Goal: Transaction & Acquisition: Purchase product/service

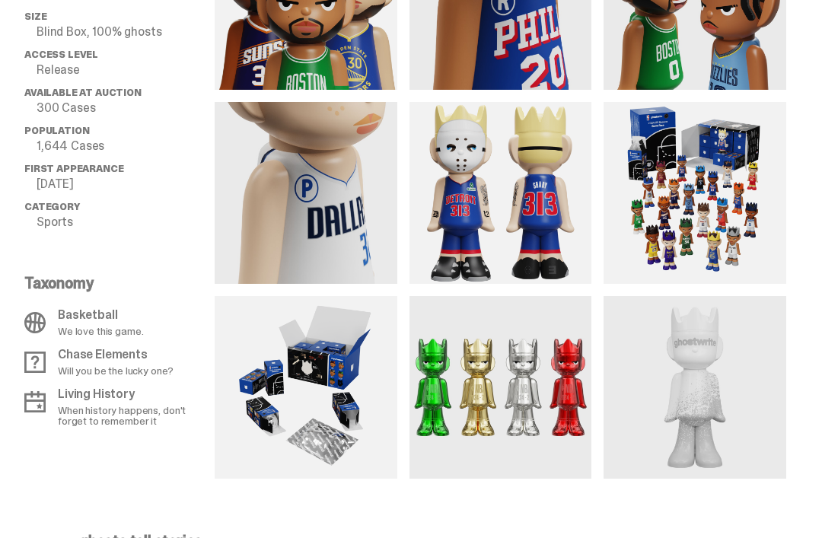
scroll to position [1203, 0]
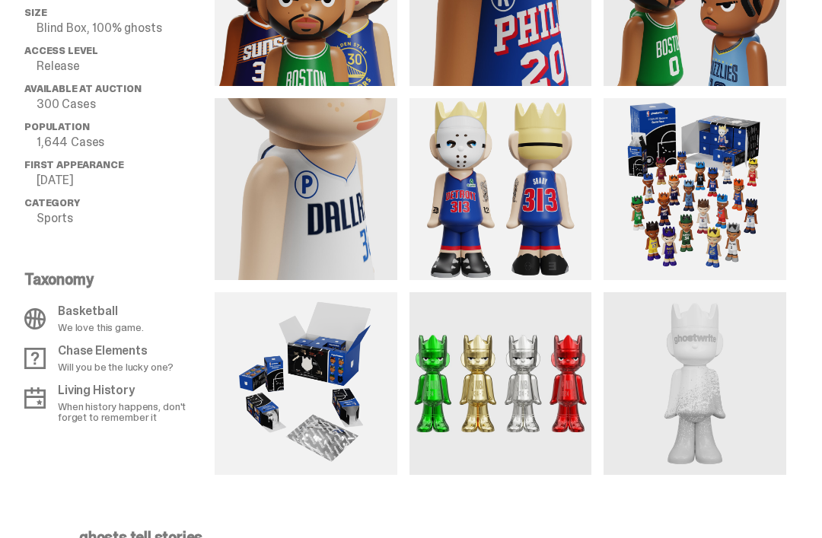
click at [753, 206] on img at bounding box center [694, 190] width 183 height 183
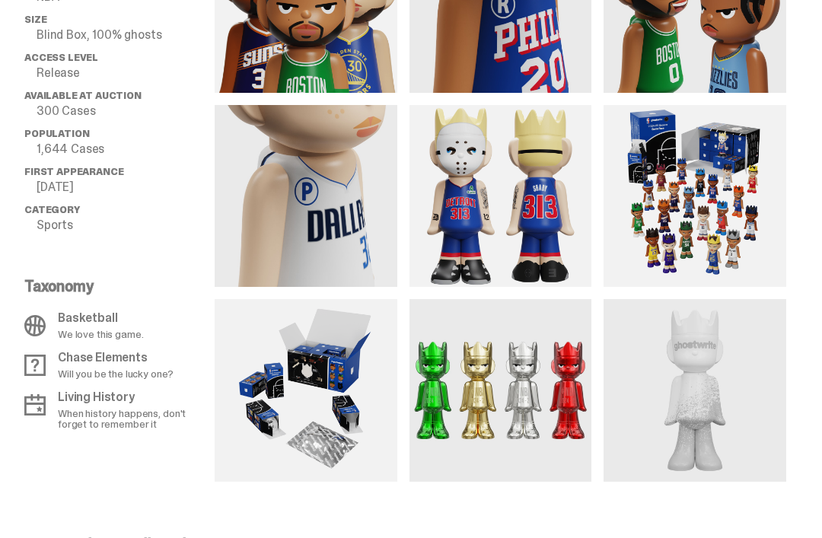
scroll to position [1201, 0]
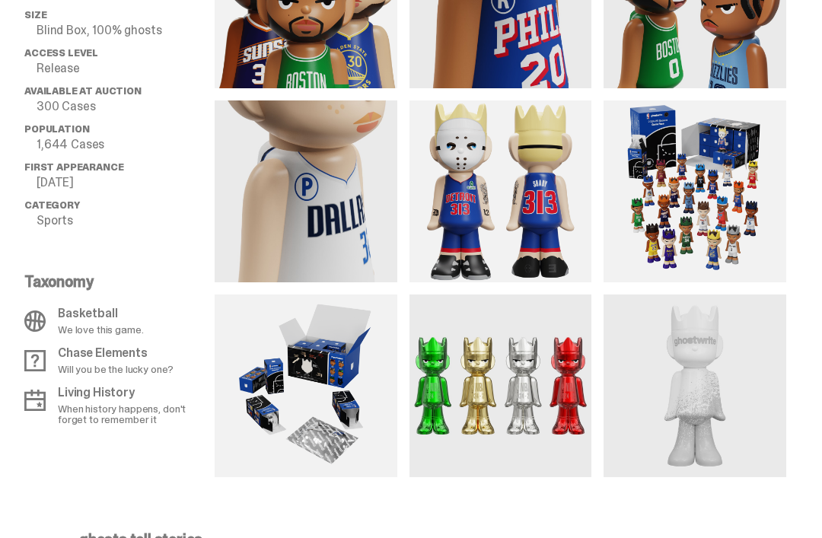
click at [310, 393] on img at bounding box center [306, 386] width 183 height 183
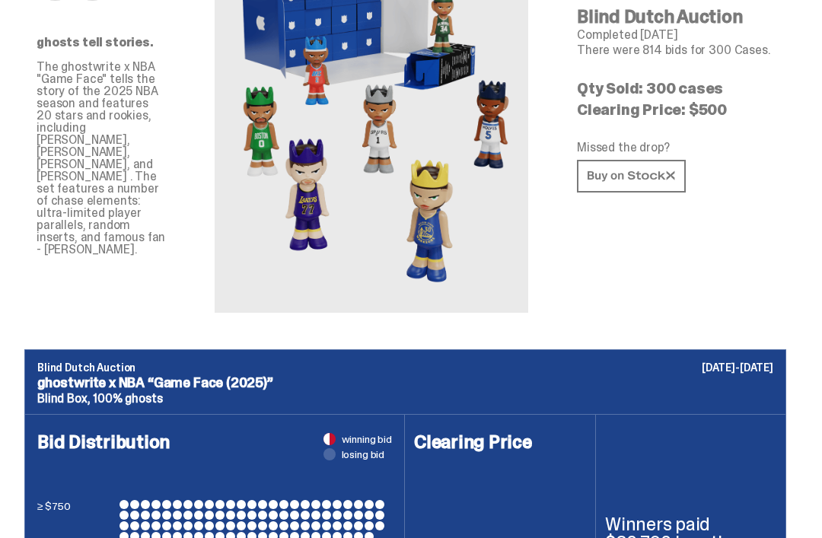
scroll to position [0, 0]
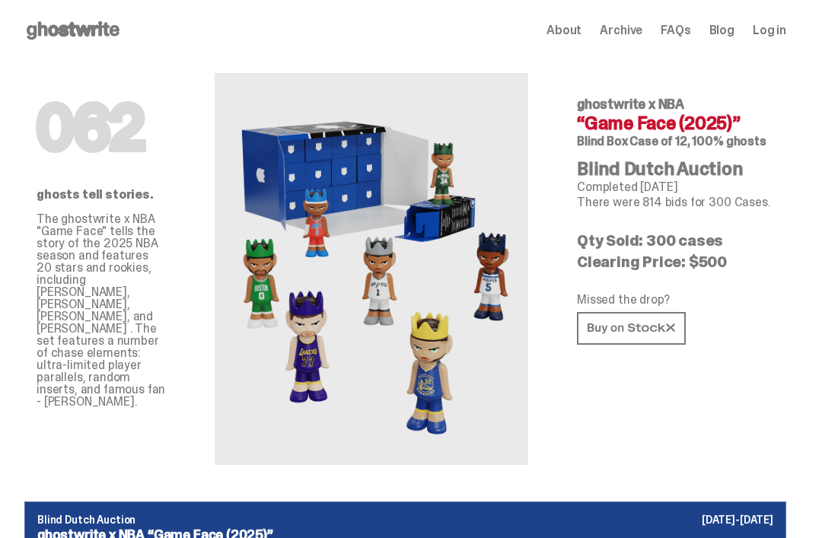
scroll to position [20, 0]
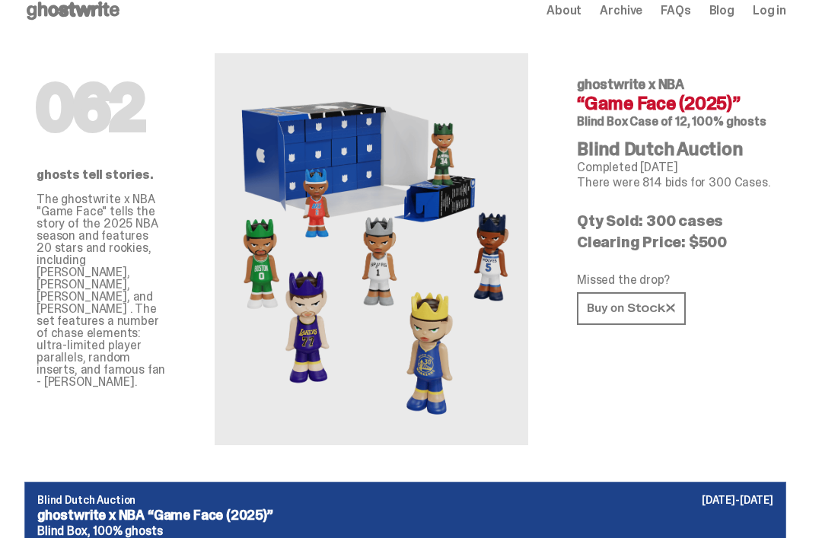
click at [678, 302] on link at bounding box center [631, 308] width 109 height 33
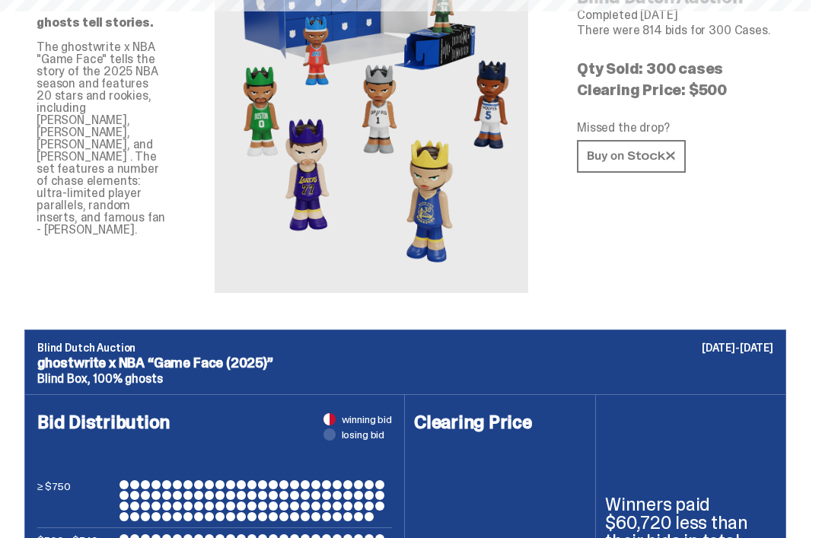
scroll to position [173, 0]
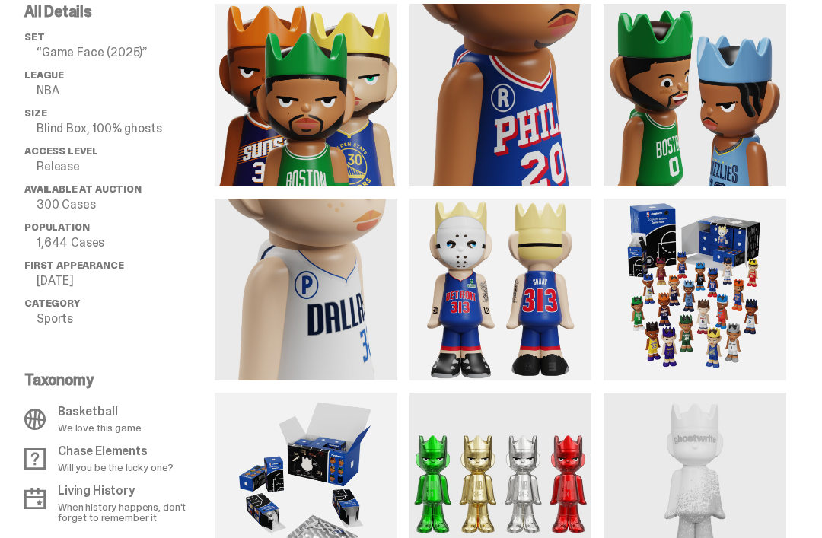
scroll to position [1103, 0]
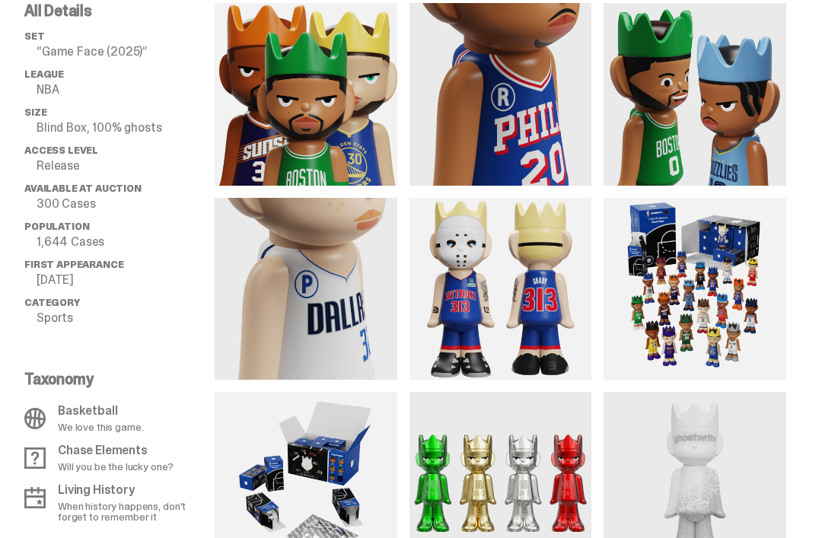
click at [566, 270] on img at bounding box center [500, 290] width 183 height 183
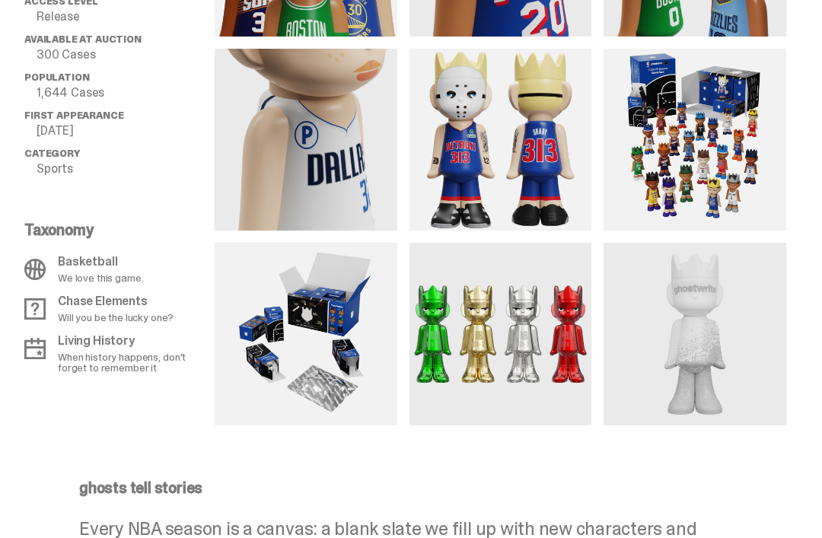
scroll to position [1256, 0]
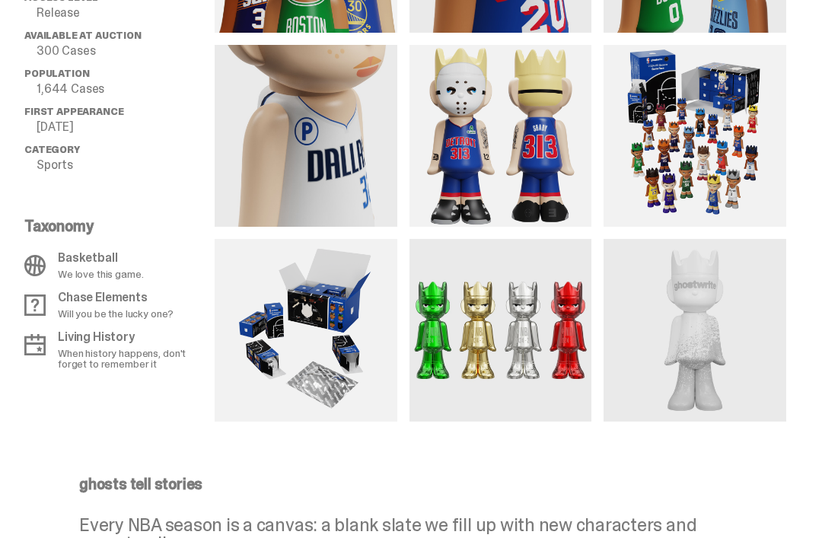
click at [580, 282] on img at bounding box center [500, 331] width 183 height 183
click at [674, 314] on img at bounding box center [694, 331] width 183 height 183
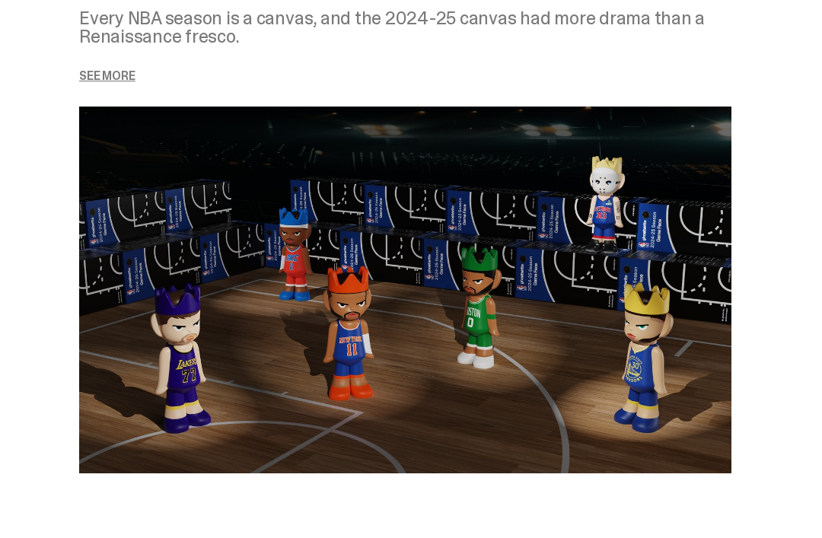
scroll to position [1934, 0]
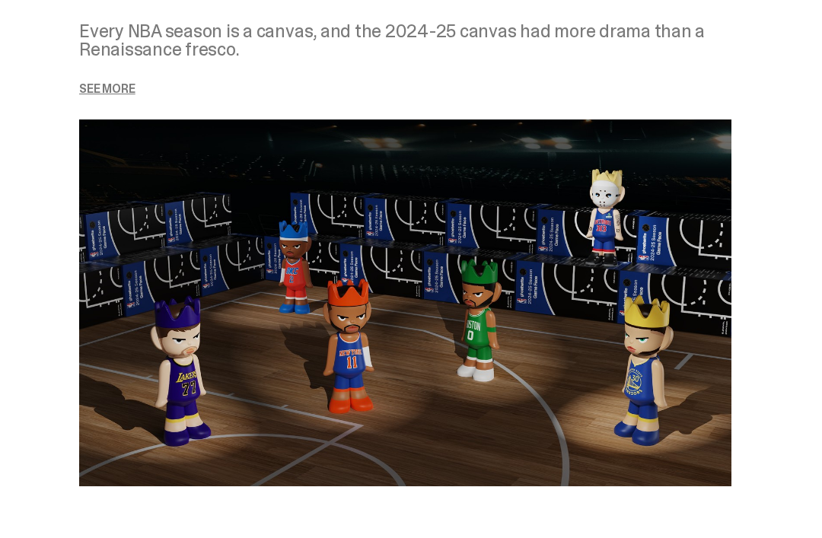
click at [129, 95] on p "See more" at bounding box center [405, 89] width 652 height 12
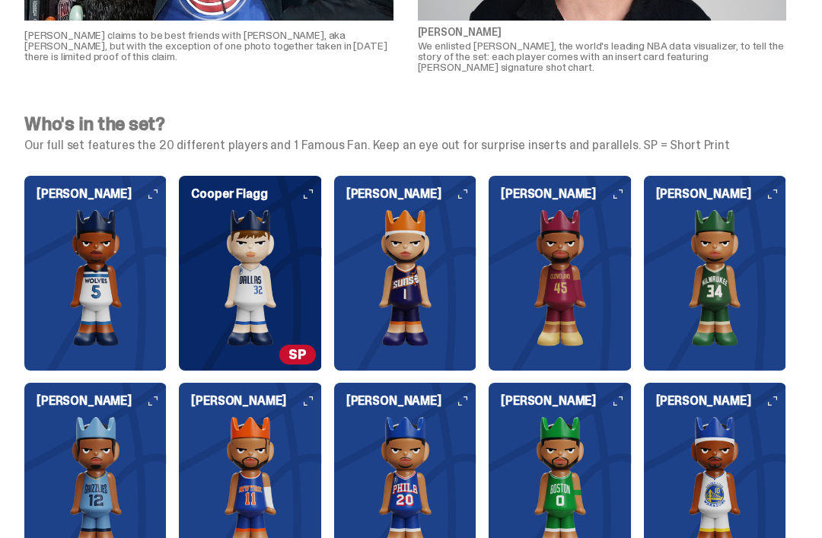
scroll to position [3399, 0]
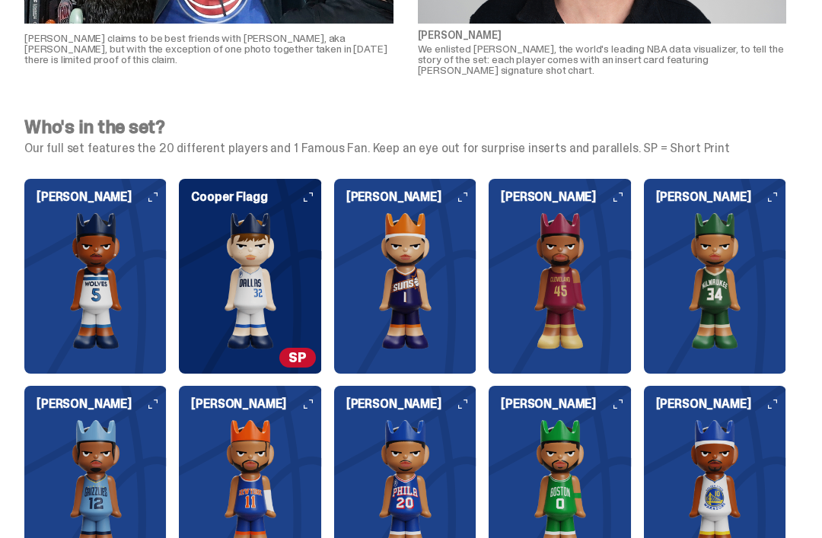
click at [296, 299] on img at bounding box center [250, 280] width 142 height 137
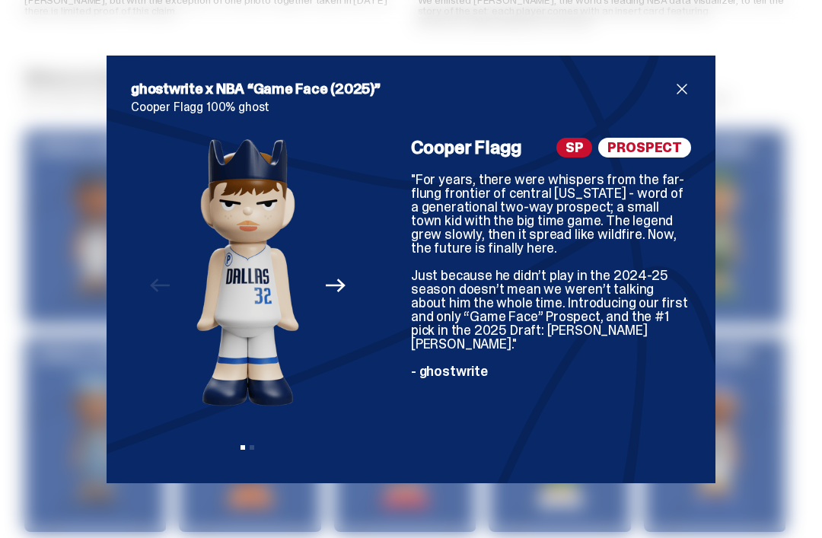
click at [648, 158] on div "Cooper Flagg SP PROSPECT "For years, there were whispers from the far-flung fro…" at bounding box center [551, 298] width 280 height 321
click at [593, 155] on div "SP PROSPECT" at bounding box center [623, 148] width 135 height 20
click at [581, 148] on span "SP" at bounding box center [574, 148] width 37 height 20
click at [340, 290] on icon "Next" at bounding box center [336, 286] width 20 height 14
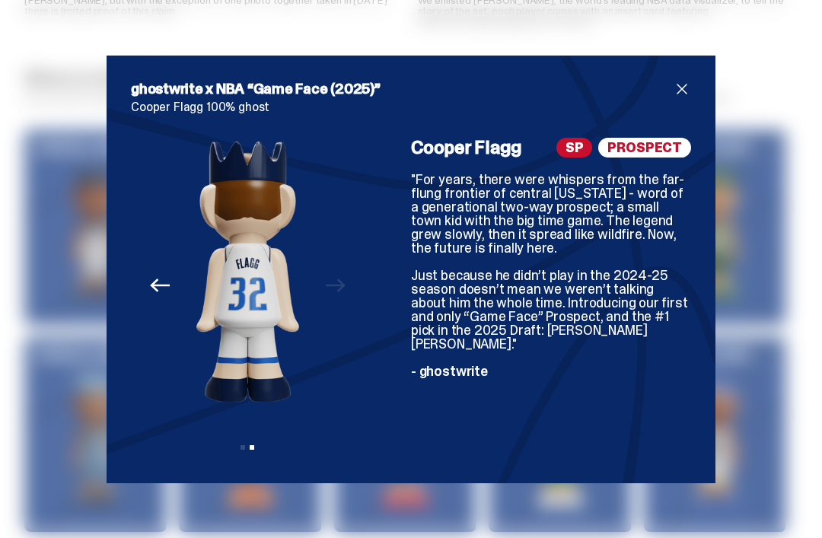
click at [351, 291] on div "Previous Next View slide 1 View slide 2" at bounding box center [248, 298] width 234 height 321
click at [161, 270] on button "Previous" at bounding box center [159, 285] width 33 height 33
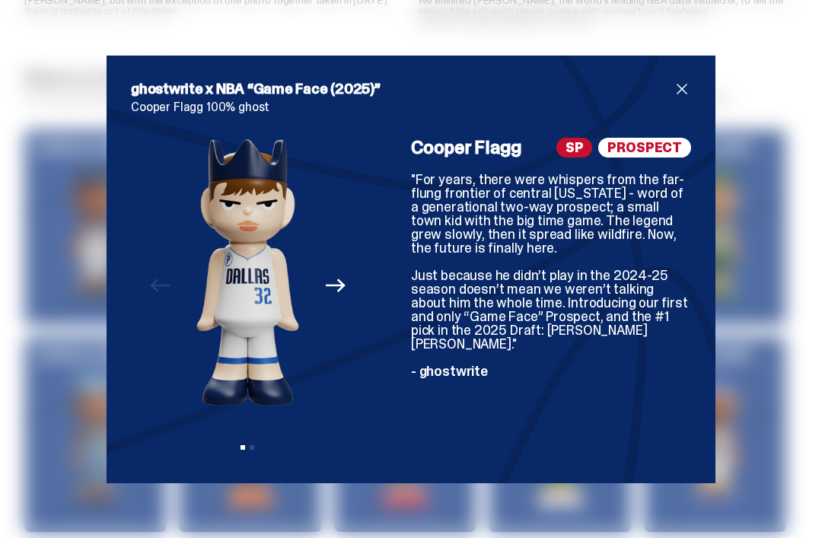
click at [689, 93] on span "close" at bounding box center [682, 89] width 18 height 18
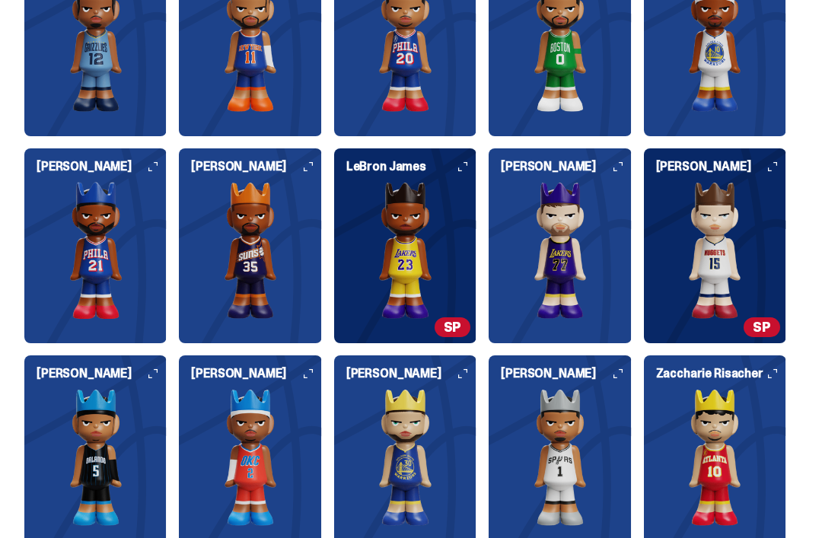
scroll to position [3845, 0]
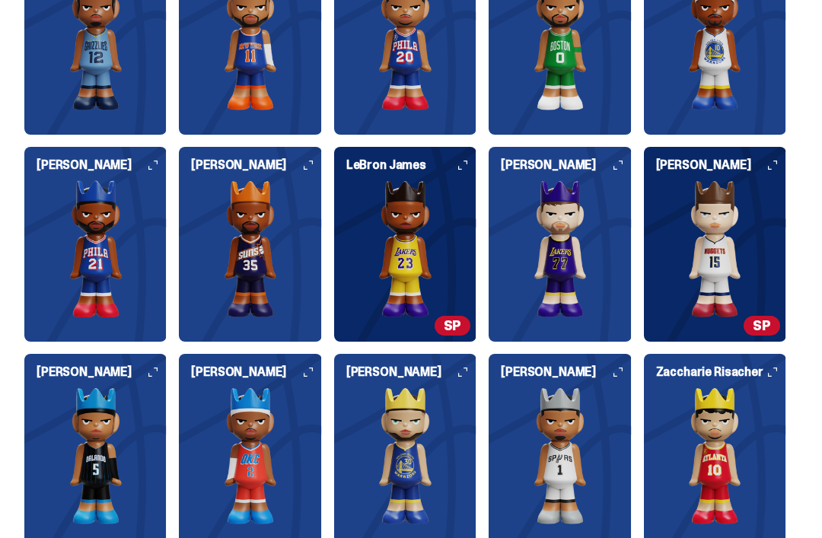
click at [420, 470] on img at bounding box center [405, 456] width 142 height 137
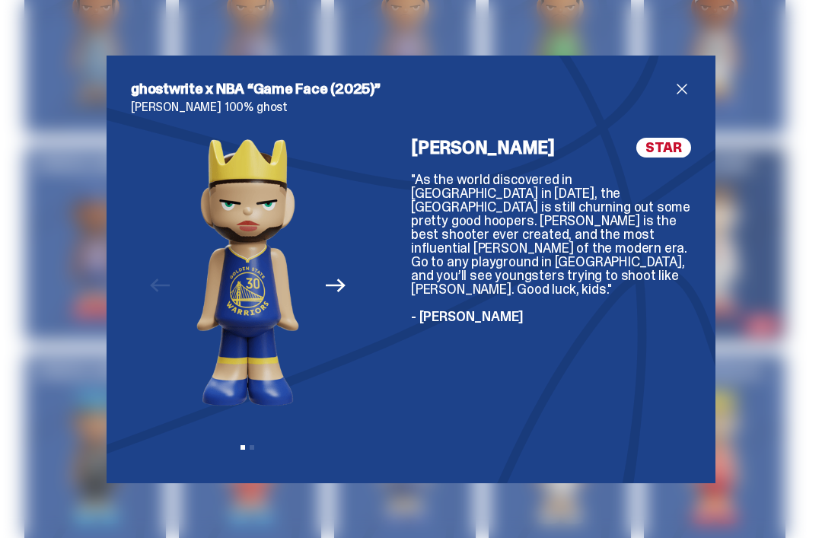
click at [365, 292] on div at bounding box center [388, 298] width 46 height 321
click at [379, 350] on div at bounding box center [388, 298] width 46 height 321
click at [384, 292] on div at bounding box center [388, 298] width 46 height 321
click at [361, 301] on div "Previous Next View slide 1 View slide 2" at bounding box center [248, 298] width 234 height 321
click at [368, 306] on div at bounding box center [388, 298] width 46 height 321
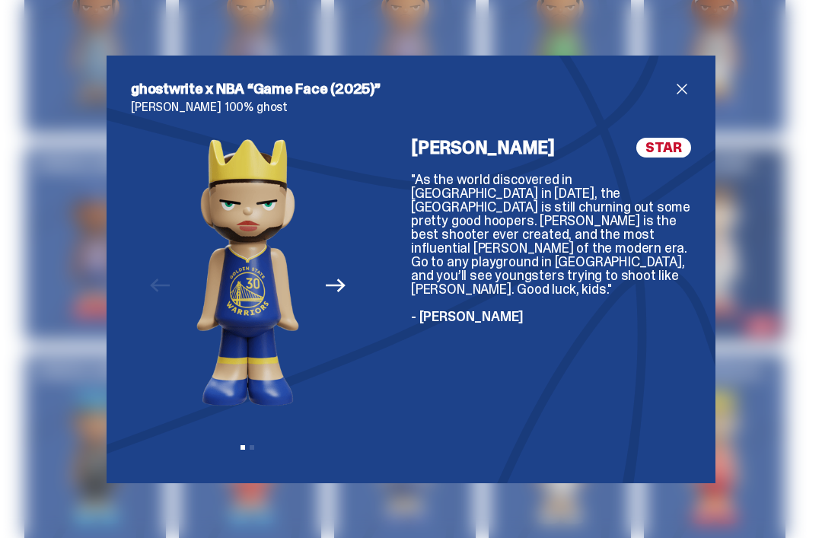
click at [365, 306] on div at bounding box center [388, 298] width 46 height 321
click at [349, 303] on button "Next" at bounding box center [335, 285] width 33 height 33
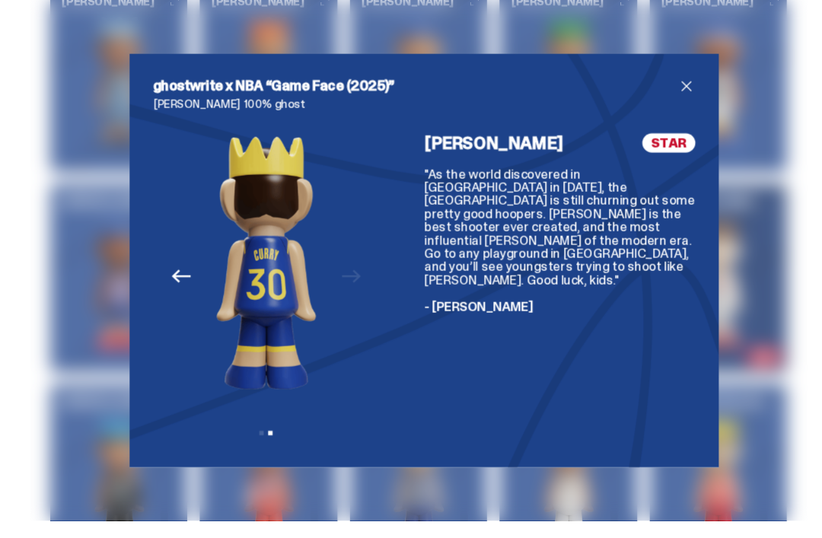
scroll to position [3821, 0]
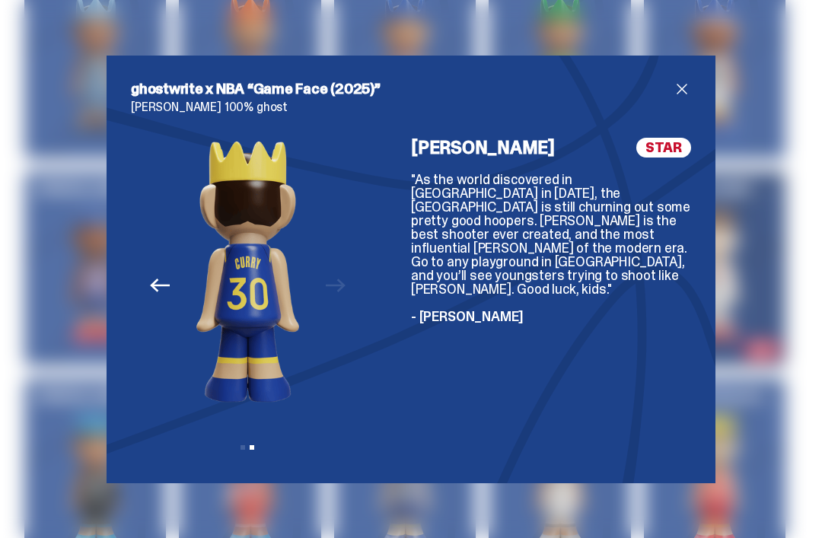
click at [683, 97] on div "ghostwrite x NBA “Game Face (2025)” Stephen Curry 100% ghost Previous Next View…" at bounding box center [411, 270] width 609 height 428
click at [675, 98] on span "close" at bounding box center [682, 89] width 18 height 18
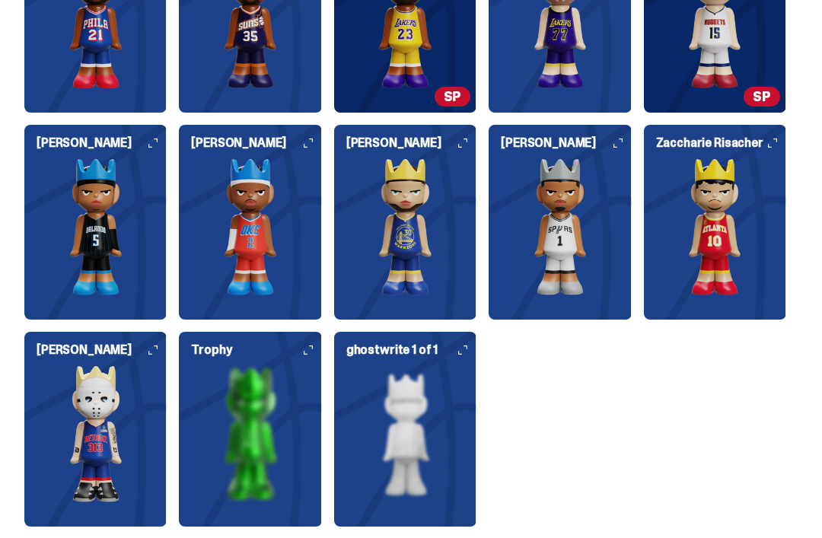
scroll to position [4097, 0]
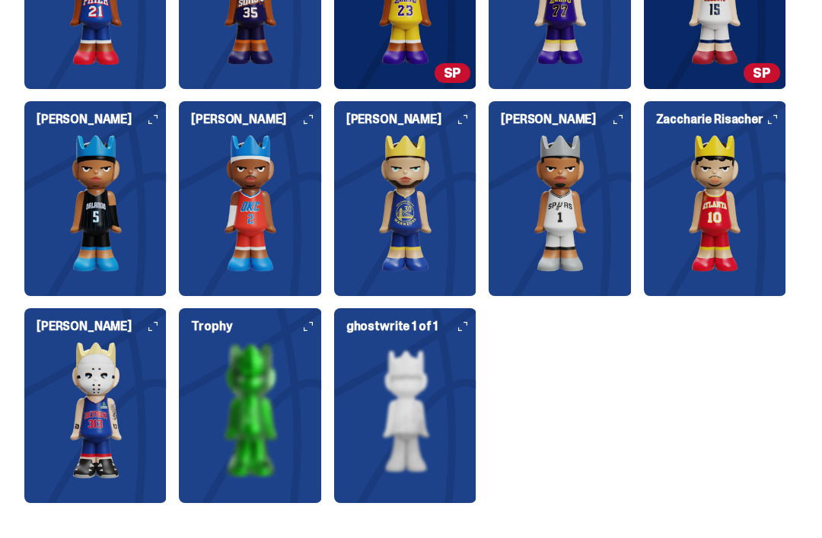
click at [457, 377] on img at bounding box center [405, 410] width 142 height 137
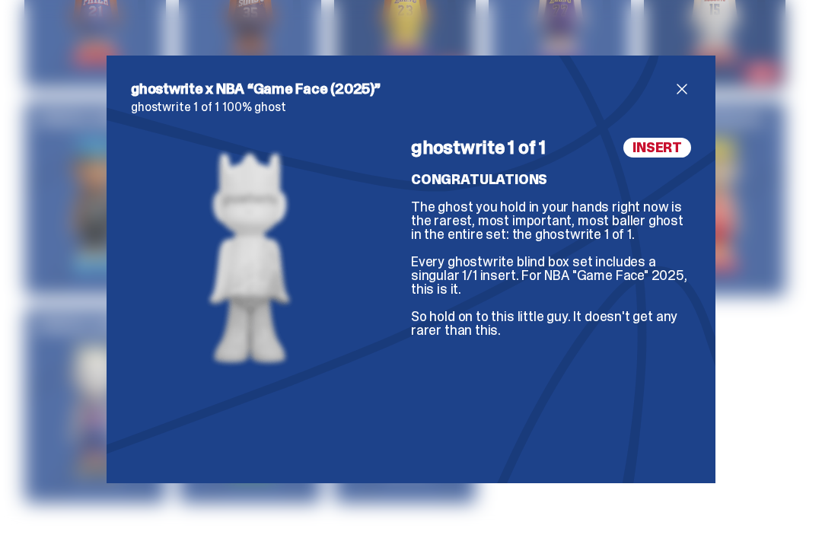
click at [685, 92] on div "ghostwrite x NBA “Game Face (2025)” ghostwrite 1 of 1 100% ghost ghostwrite 1 o…" at bounding box center [411, 270] width 609 height 428
click at [688, 98] on span "close" at bounding box center [682, 89] width 18 height 18
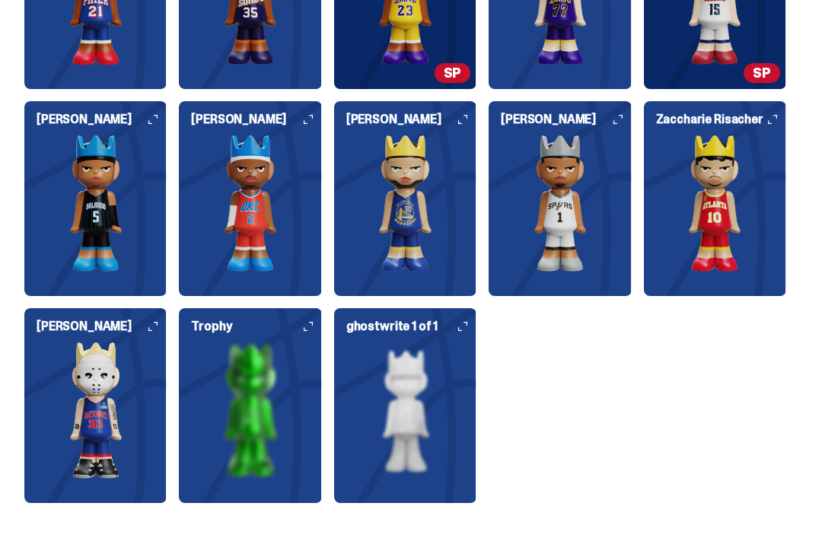
click at [257, 429] on img at bounding box center [250, 410] width 142 height 137
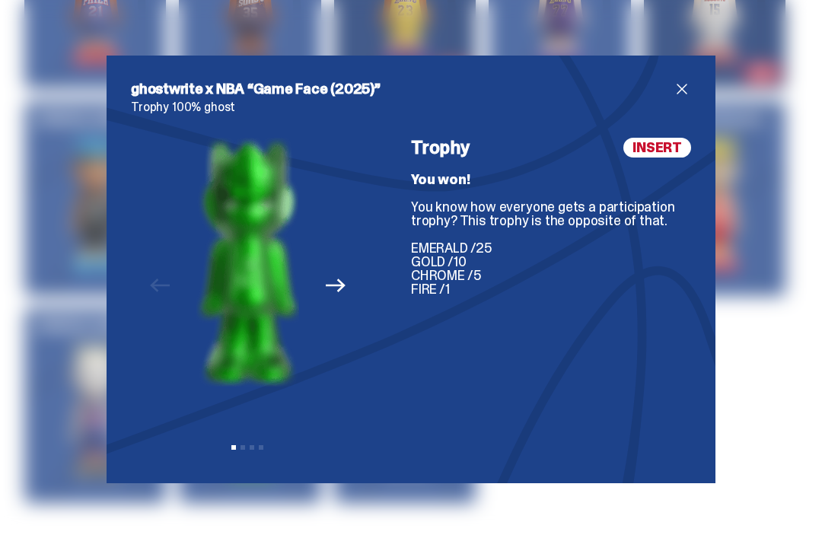
click at [681, 98] on span "close" at bounding box center [682, 89] width 18 height 18
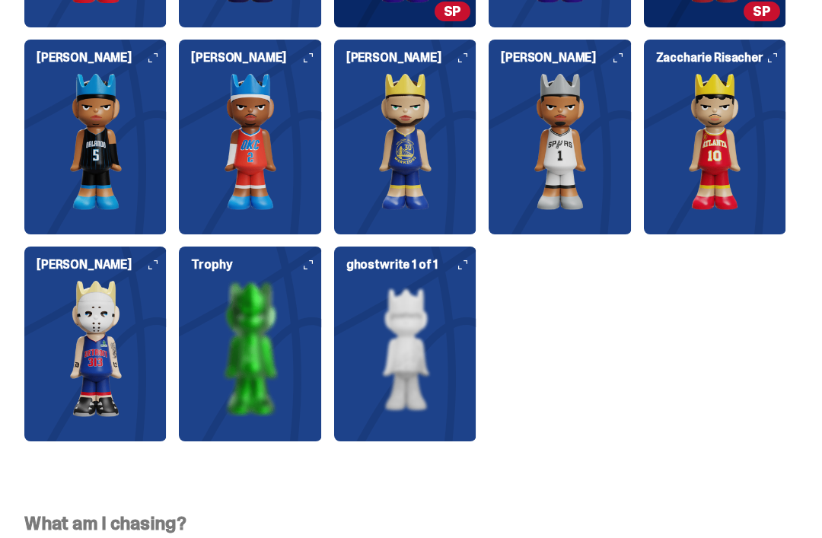
scroll to position [4159, 0]
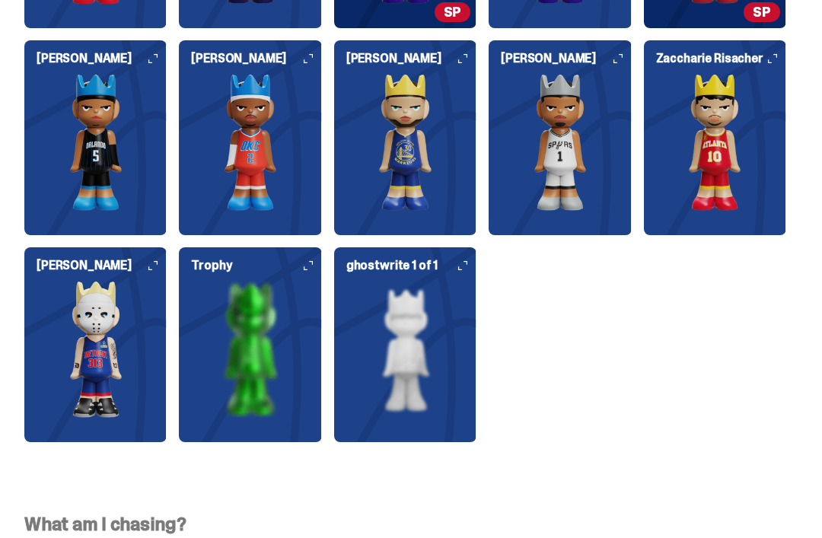
click at [99, 307] on img at bounding box center [95, 349] width 142 height 137
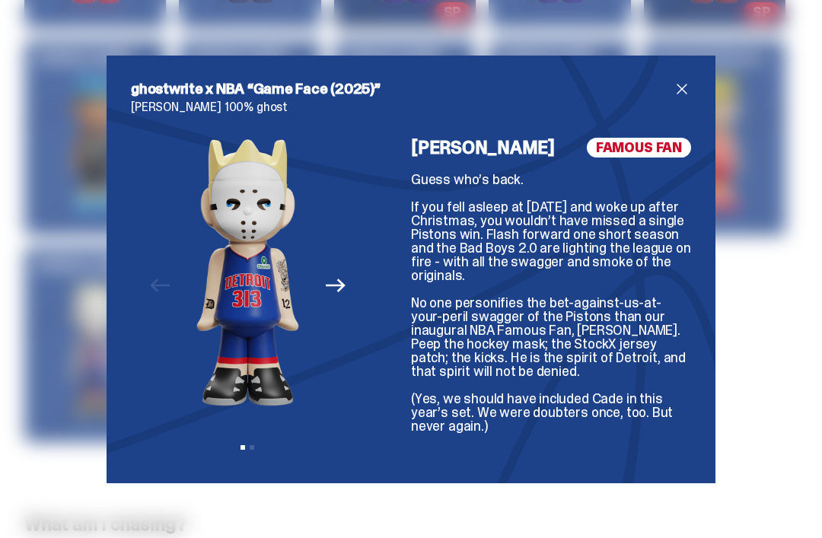
click at [349, 303] on button "Next" at bounding box center [335, 285] width 33 height 33
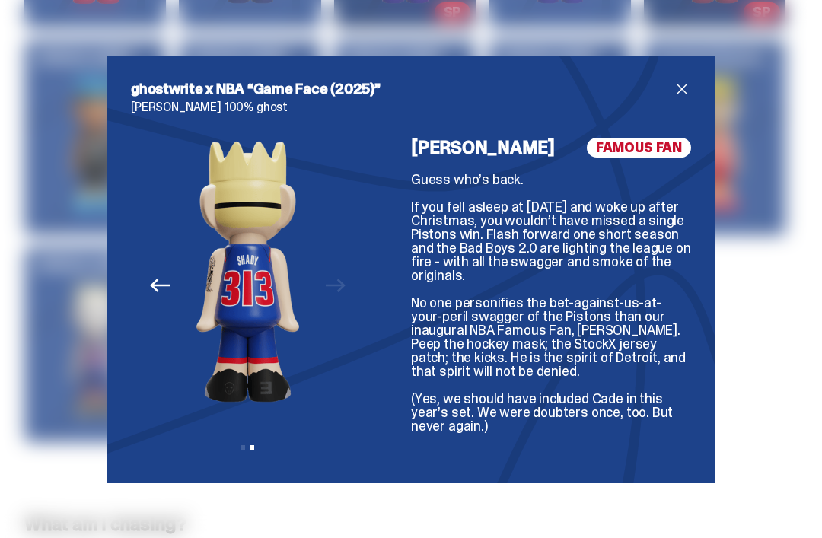
click at [347, 306] on div "Previous Next View slide 1 View slide 2" at bounding box center [248, 298] width 234 height 321
click at [161, 295] on icon "Previous" at bounding box center [160, 285] width 20 height 20
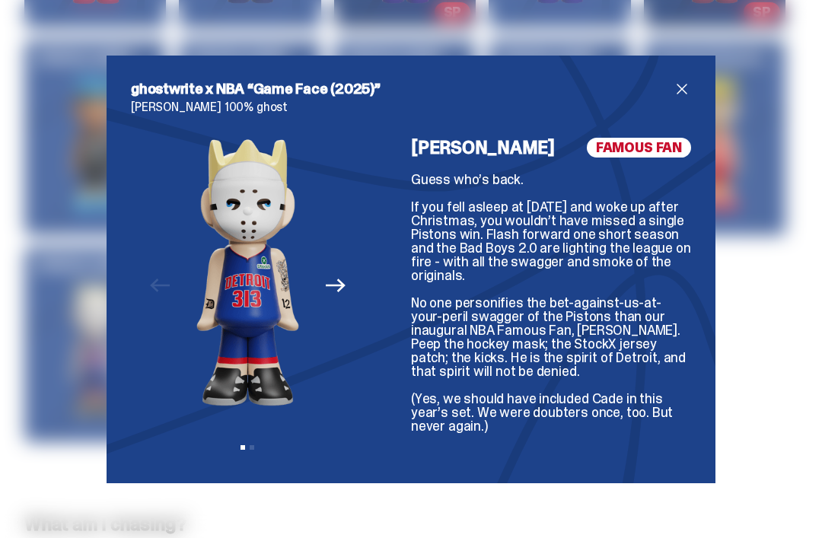
click at [698, 81] on div "ghostwrite x NBA “Game Face (2025)” Eminem 100% ghost Previous Next View slide …" at bounding box center [411, 270] width 609 height 428
click at [696, 83] on div "ghostwrite x NBA “Game Face (2025)” Eminem 100% ghost Previous Next View slide …" at bounding box center [411, 270] width 609 height 428
click at [683, 91] on div "ghostwrite x NBA “Game Face (2025)” Eminem 100% ghost Previous Next View slide …" at bounding box center [411, 270] width 609 height 428
click at [687, 100] on div "ghostwrite x NBA “Game Face (2025)” Eminem 100% ghost Previous Next View slide …" at bounding box center [411, 270] width 609 height 428
click at [683, 98] on div "ghostwrite x NBA “Game Face (2025)” Eminem 100% ghost Previous Next View slide …" at bounding box center [411, 270] width 609 height 428
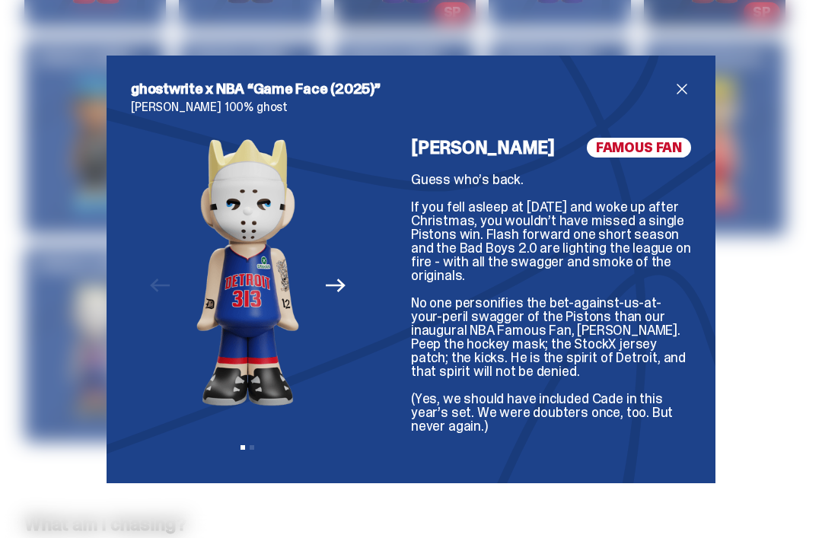
click at [682, 98] on span "close" at bounding box center [682, 89] width 18 height 18
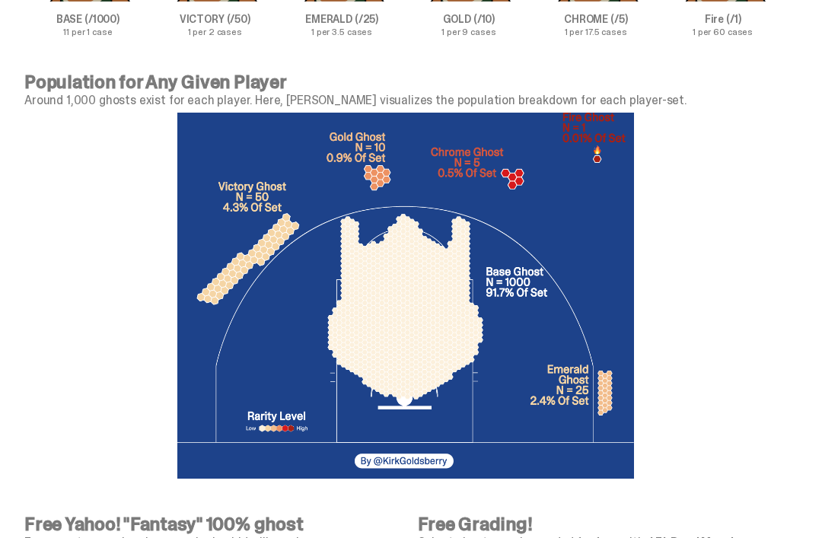
scroll to position [4871, 0]
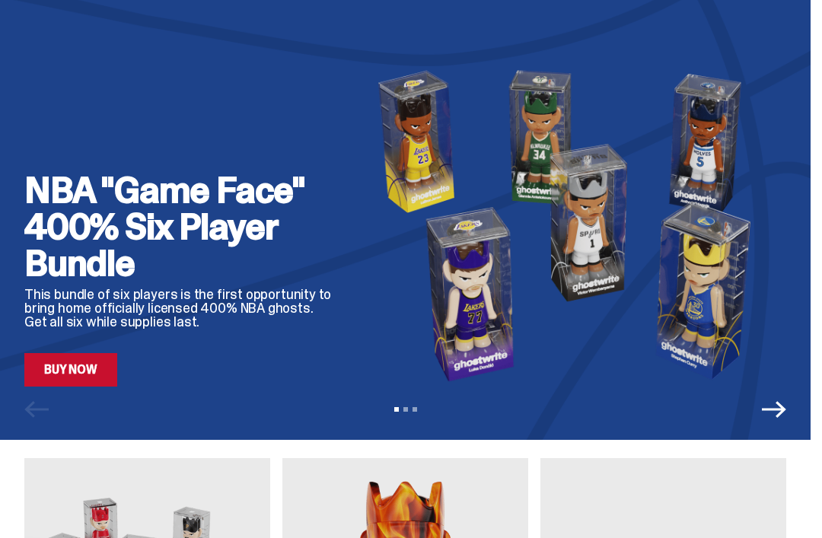
scroll to position [108, 0]
click at [91, 375] on link "Buy Now" at bounding box center [70, 369] width 93 height 33
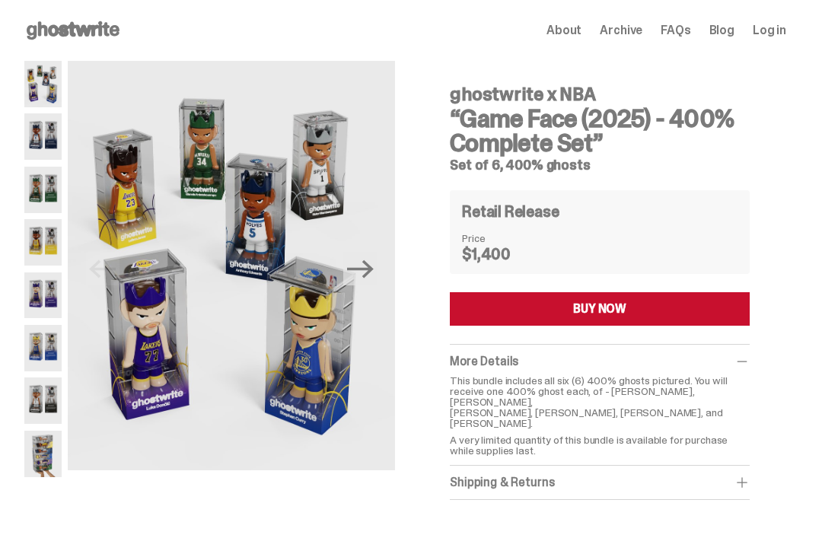
click at [48, 398] on img at bounding box center [42, 400] width 37 height 46
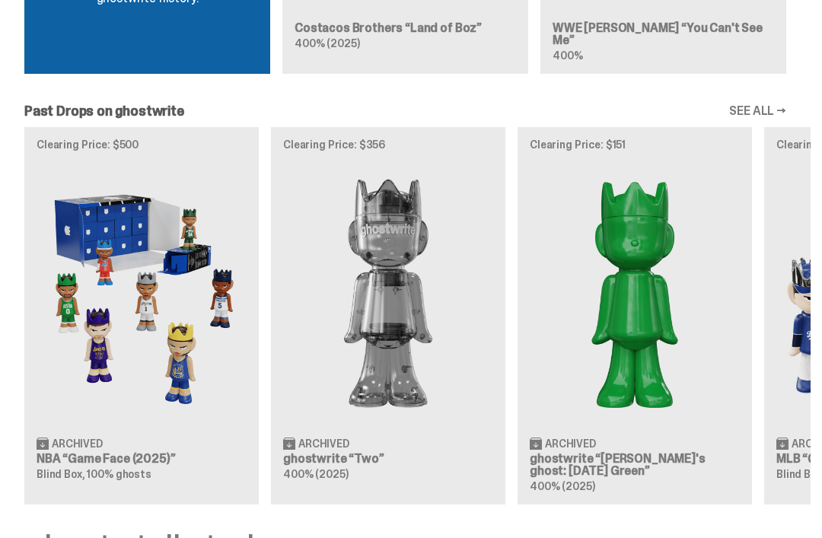
scroll to position [1272, 0]
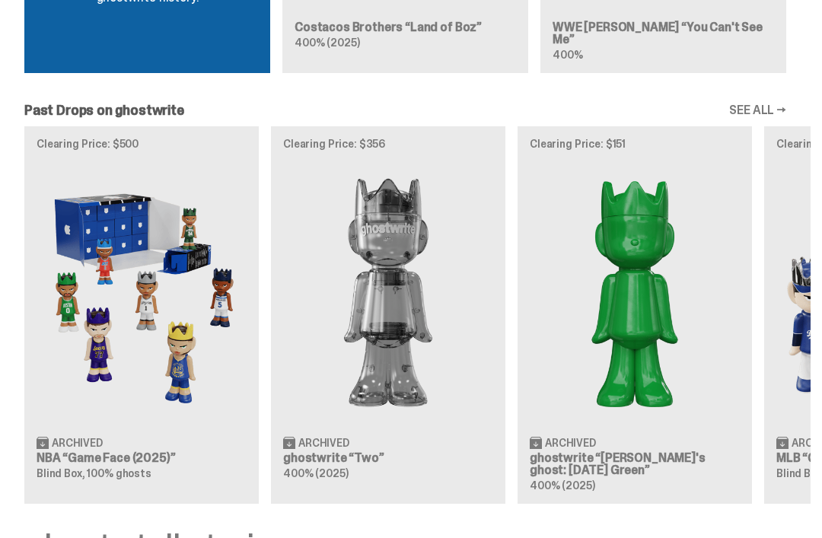
click at [448, 263] on img at bounding box center [388, 292] width 210 height 263
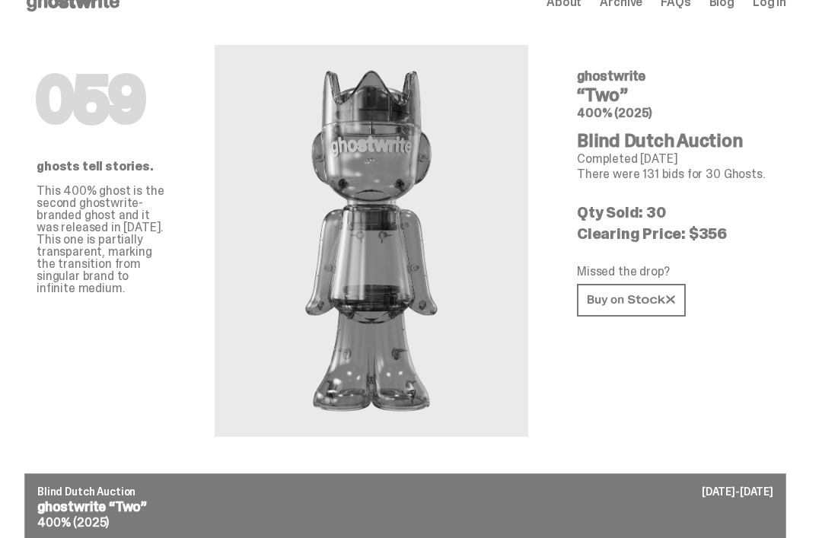
scroll to position [29, 0]
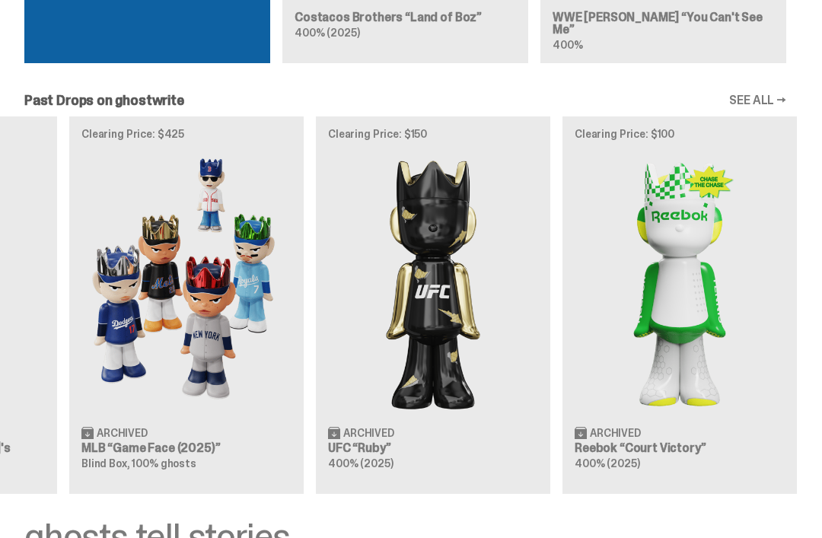
scroll to position [0, 694]
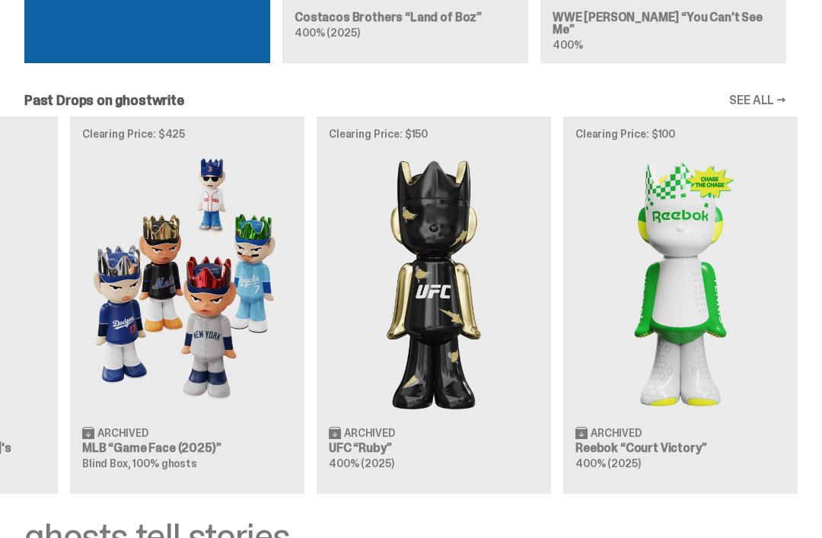
click at [693, 231] on img at bounding box center [680, 282] width 210 height 263
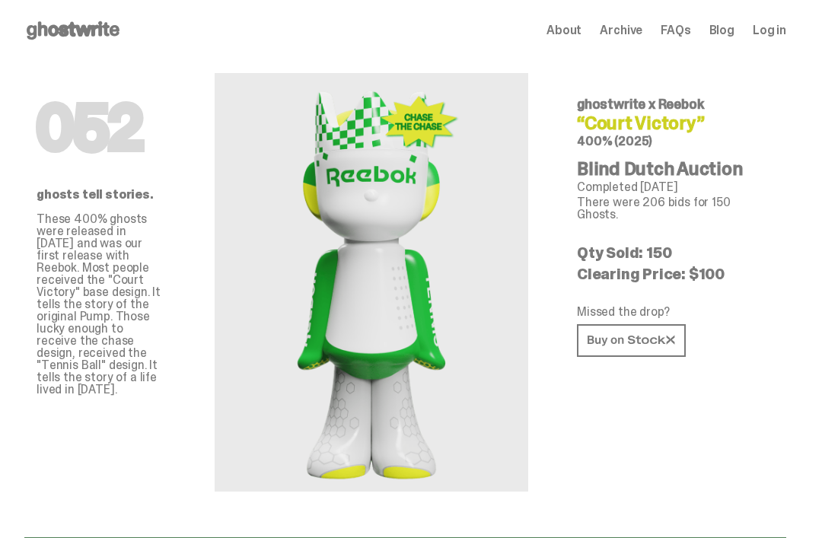
click at [648, 335] on icon at bounding box center [632, 340] width 88 height 11
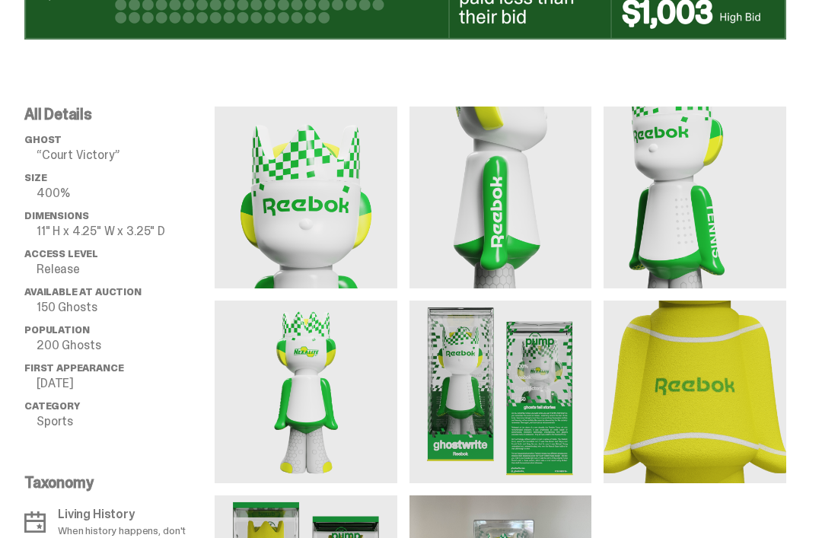
scroll to position [883, 0]
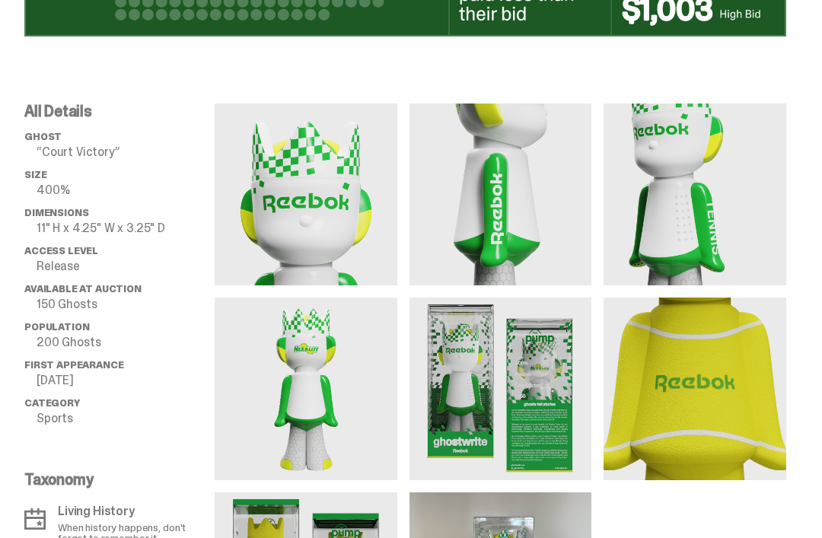
click at [495, 386] on img at bounding box center [500, 389] width 183 height 183
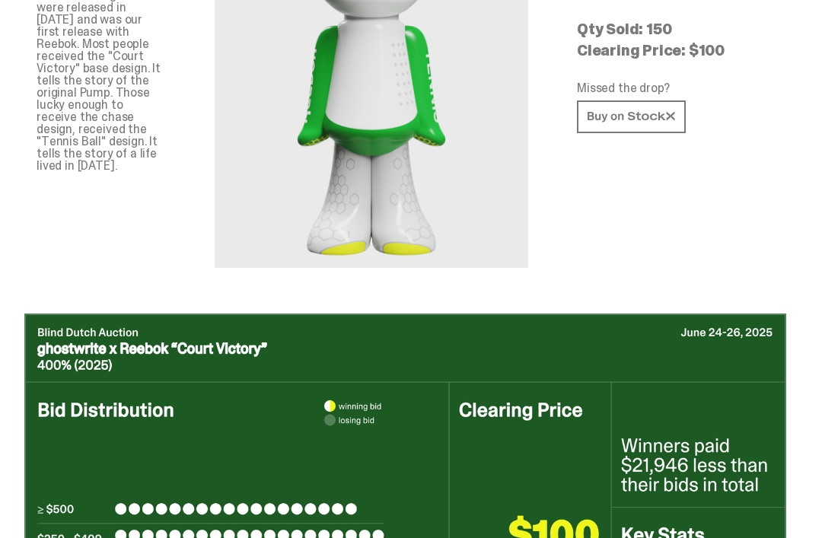
scroll to position [0, 0]
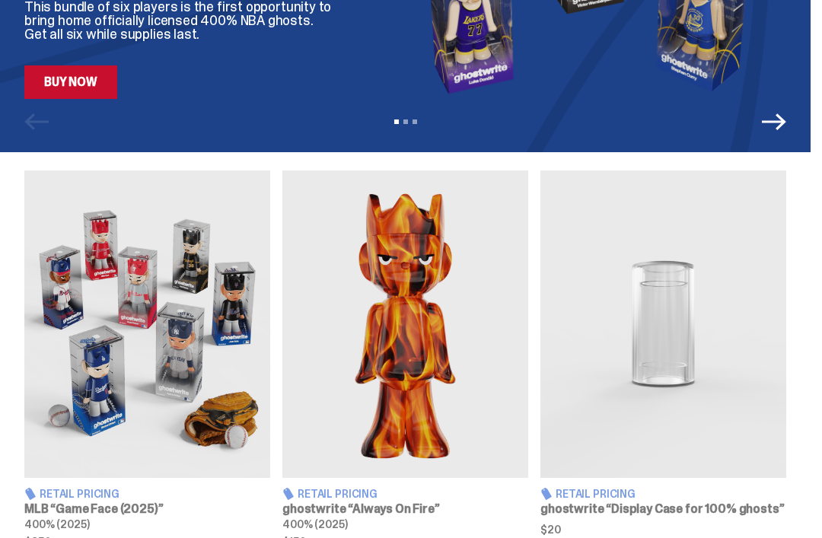
scroll to position [397, 0]
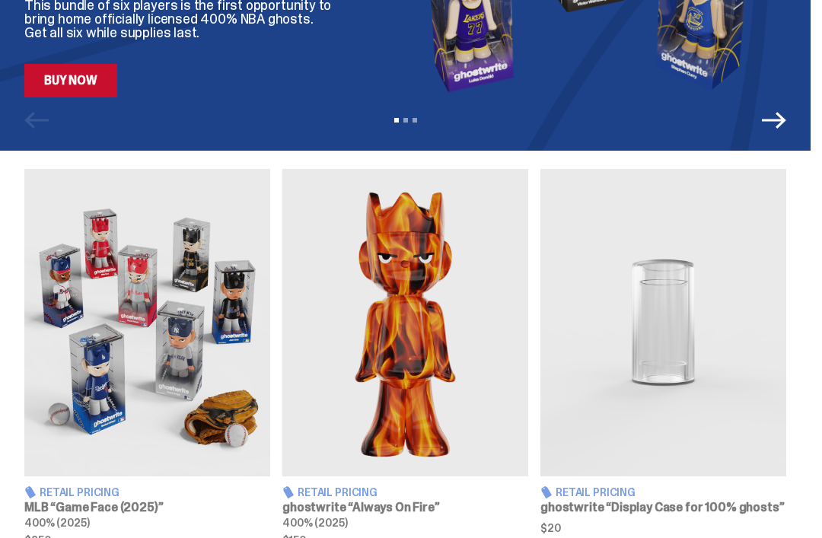
click at [460, 319] on img at bounding box center [405, 322] width 246 height 307
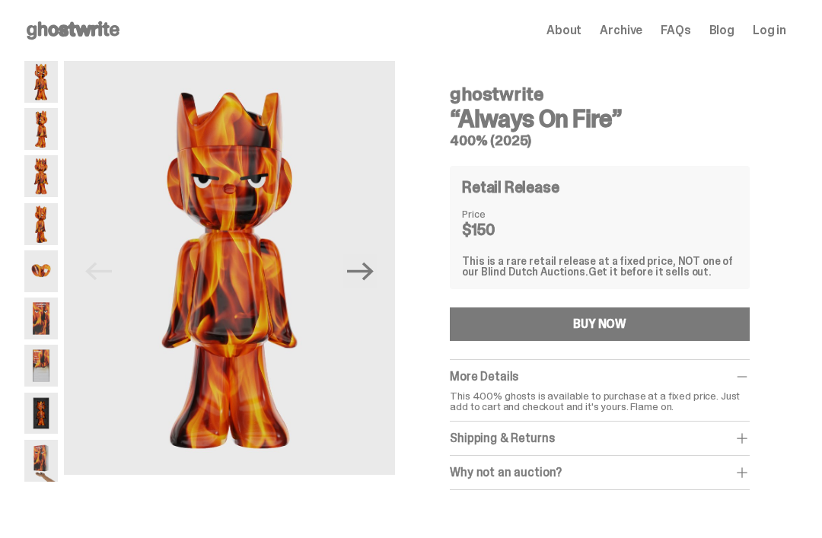
click at [31, 266] on img at bounding box center [40, 271] width 33 height 42
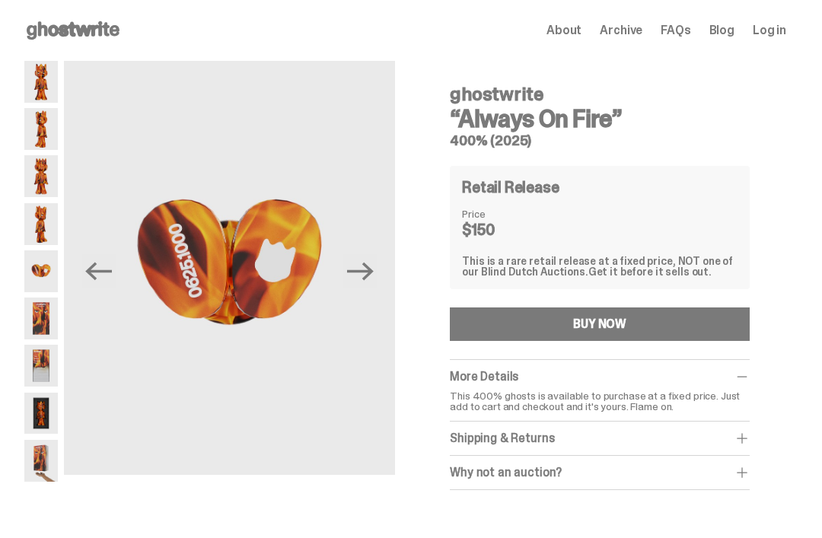
click at [46, 357] on img at bounding box center [40, 366] width 33 height 42
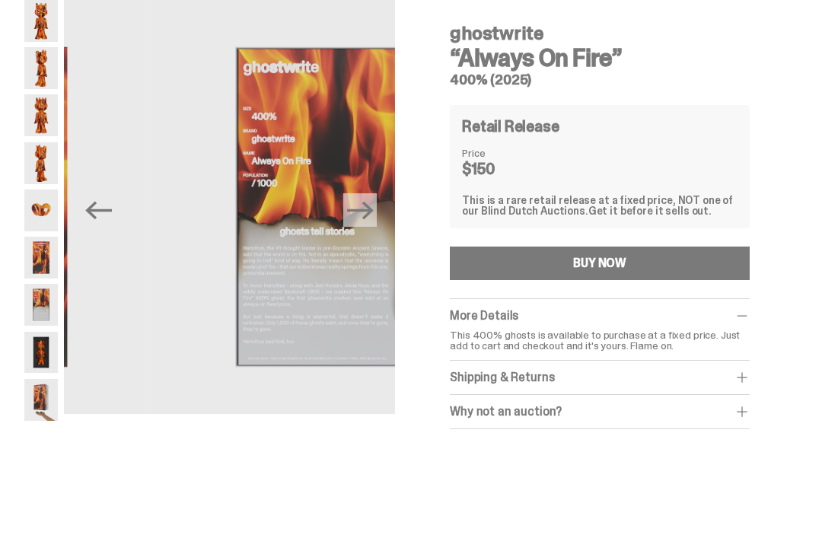
scroll to position [57, 0]
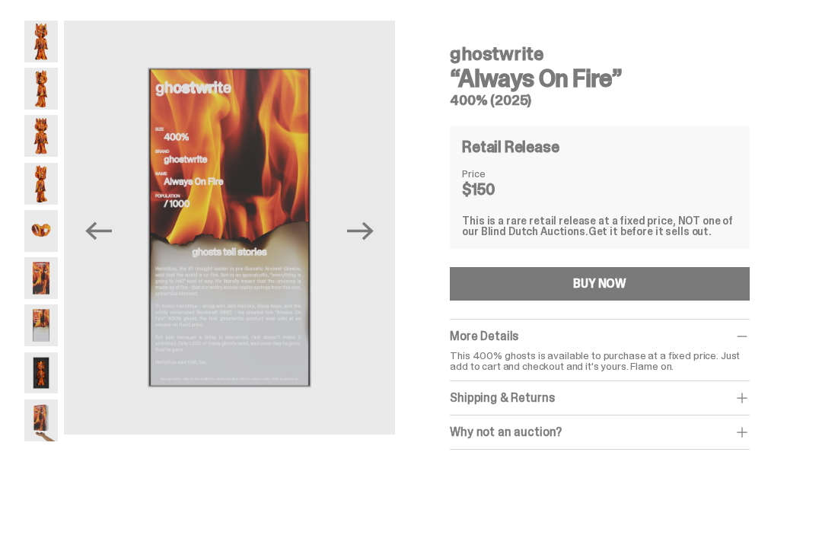
click at [43, 377] on img at bounding box center [40, 374] width 33 height 42
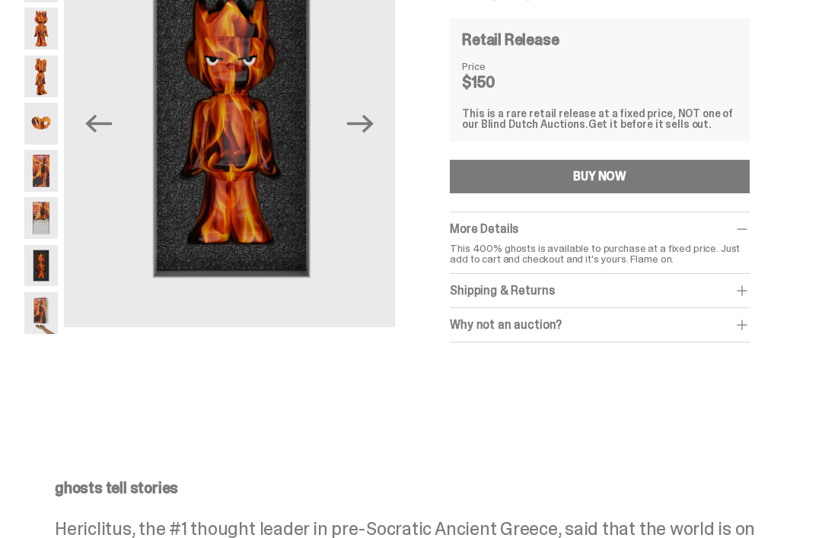
scroll to position [148, 0]
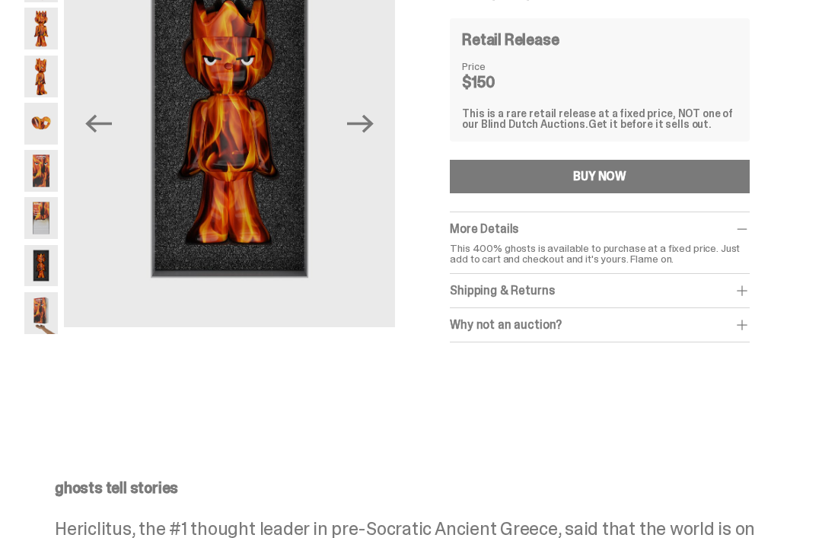
click at [50, 293] on img at bounding box center [40, 313] width 33 height 42
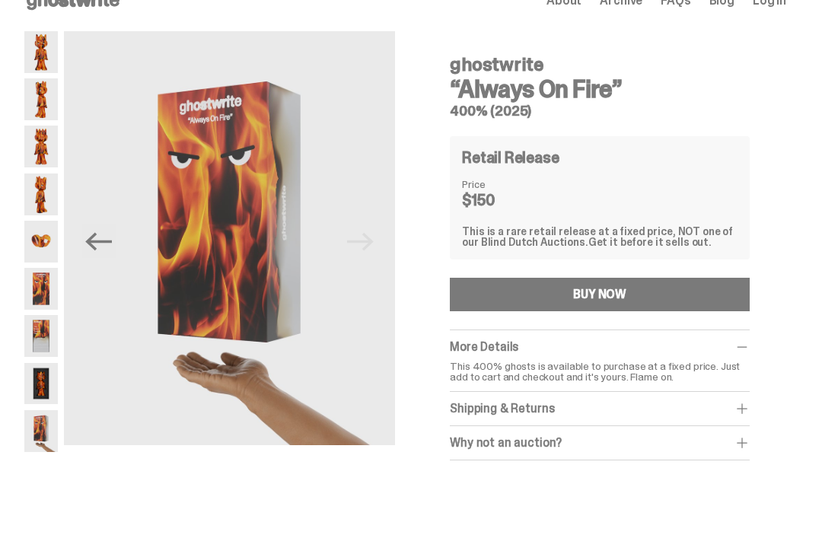
scroll to position [27, 0]
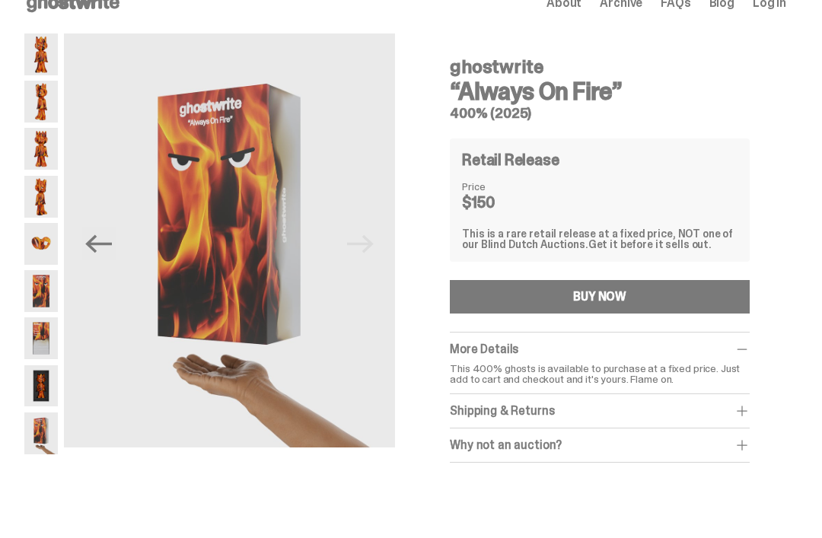
click at [649, 307] on button "BUY NOW" at bounding box center [600, 296] width 300 height 33
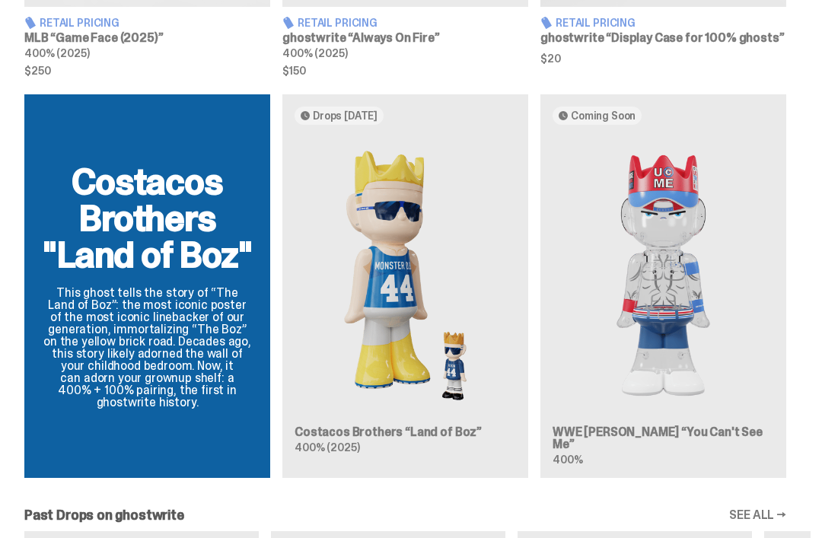
scroll to position [866, 0]
click at [413, 270] on img at bounding box center [405, 276] width 221 height 277
click at [422, 337] on img at bounding box center [405, 276] width 221 height 277
click at [425, 284] on img at bounding box center [405, 276] width 221 height 277
click at [437, 245] on img at bounding box center [405, 276] width 221 height 277
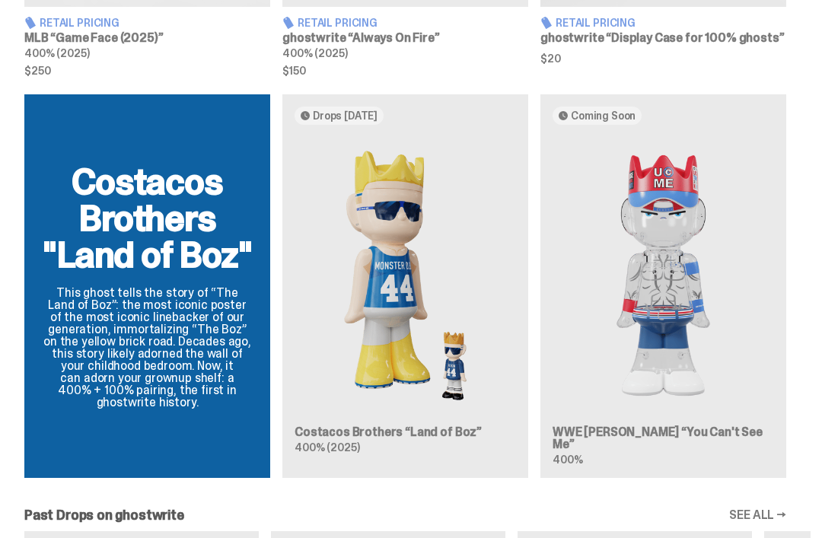
click at [325, 107] on article "Drops Oct 7 Costacos Brothers “Land of Boz” 400% (2025)" at bounding box center [405, 287] width 246 height 384
click at [331, 111] on div "Drops [DATE]" at bounding box center [339, 116] width 89 height 18
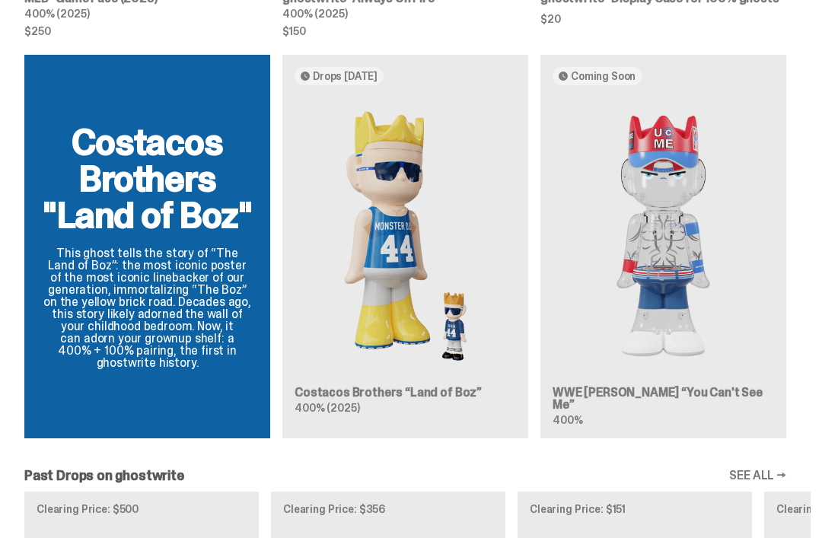
click at [661, 189] on img at bounding box center [662, 235] width 221 height 277
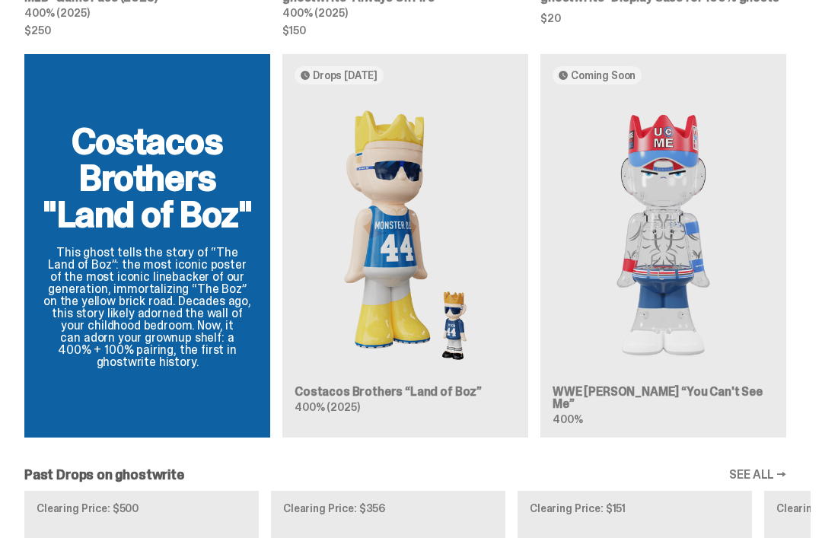
click at [700, 374] on img at bounding box center [662, 235] width 221 height 277
click at [699, 392] on h3 "WWE [PERSON_NAME] “You Can't See Me”" at bounding box center [662, 398] width 221 height 24
click at [694, 403] on h3 "WWE [PERSON_NAME] “You Can't See Me”" at bounding box center [662, 398] width 221 height 24
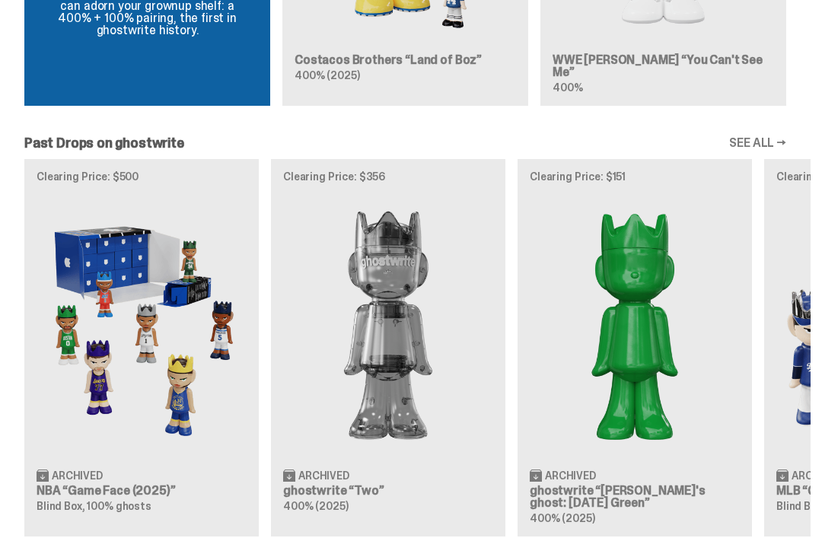
scroll to position [1240, 0]
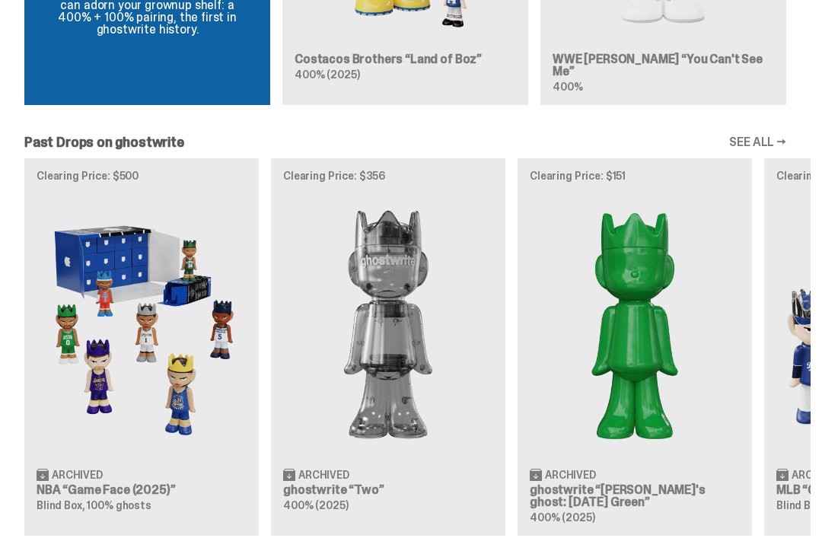
click at [190, 300] on img at bounding box center [142, 324] width 210 height 263
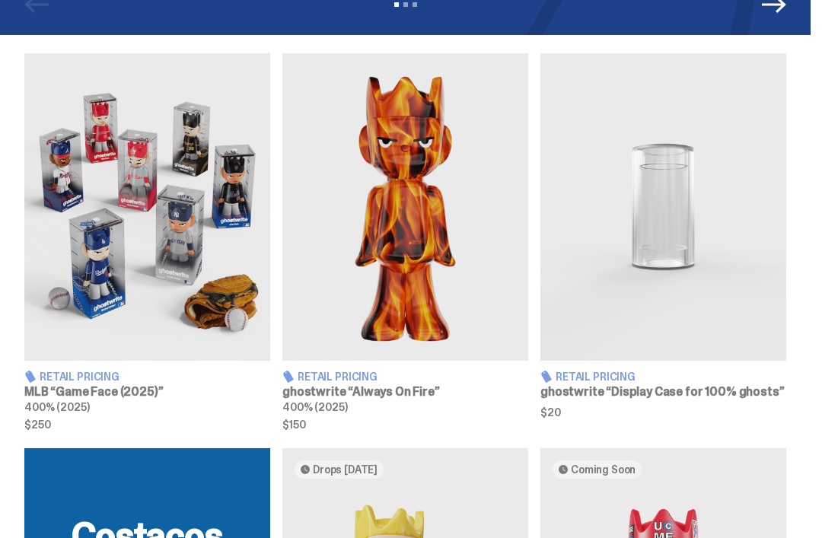
scroll to position [481, 0]
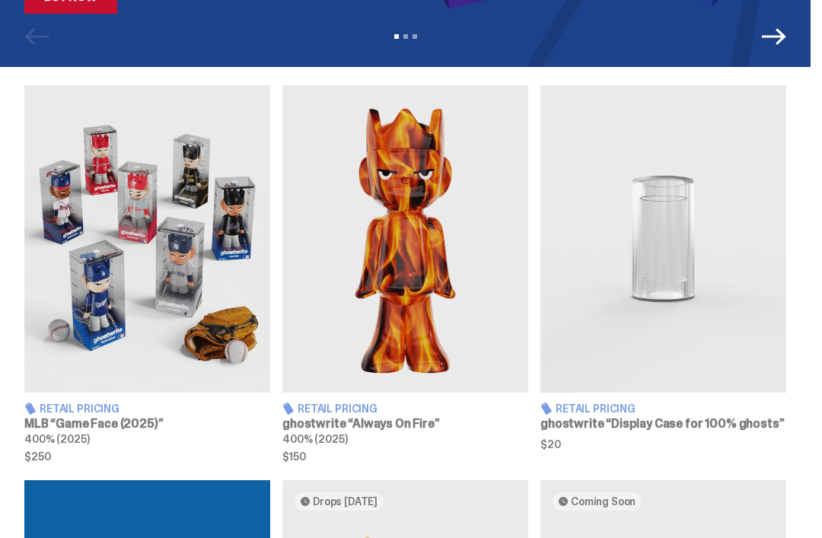
click at [148, 269] on img at bounding box center [147, 238] width 246 height 307
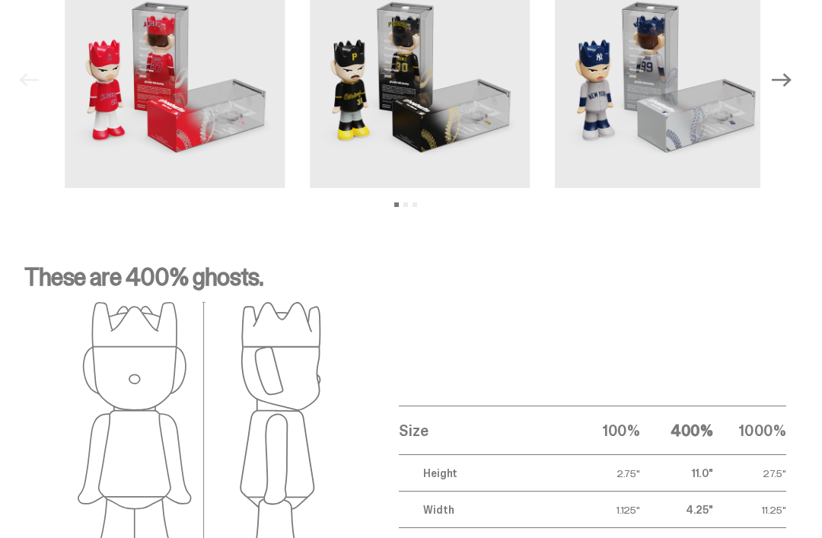
scroll to position [1668, 0]
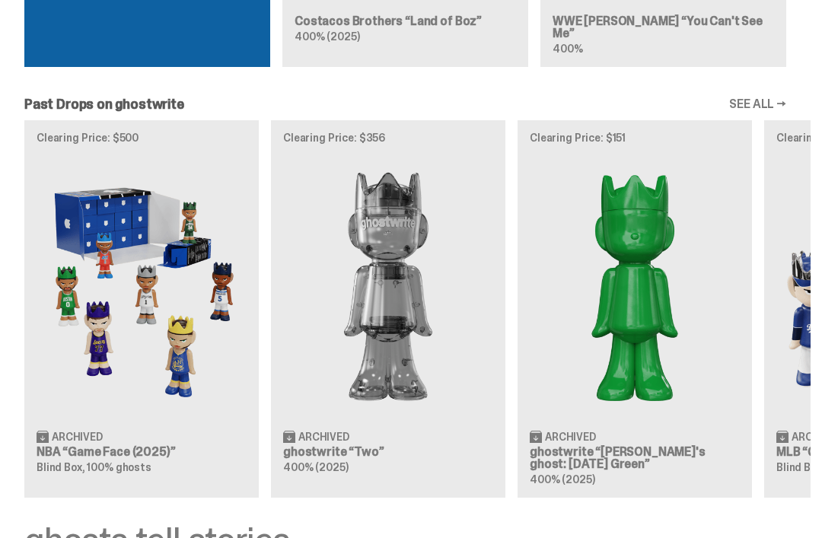
scroll to position [1278, 0]
click at [638, 247] on img at bounding box center [635, 286] width 210 height 263
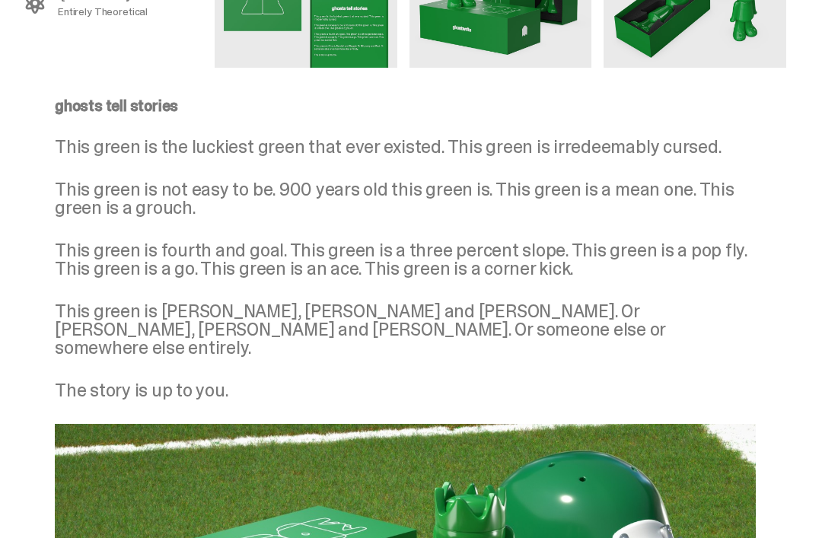
scroll to position [1401, 0]
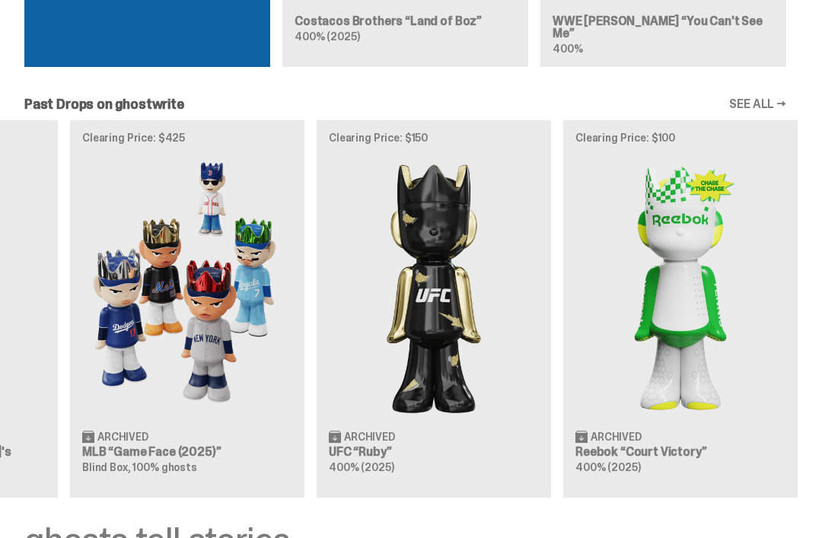
scroll to position [0, 694]
click at [775, 98] on link "SEE ALL →" at bounding box center [757, 104] width 57 height 12
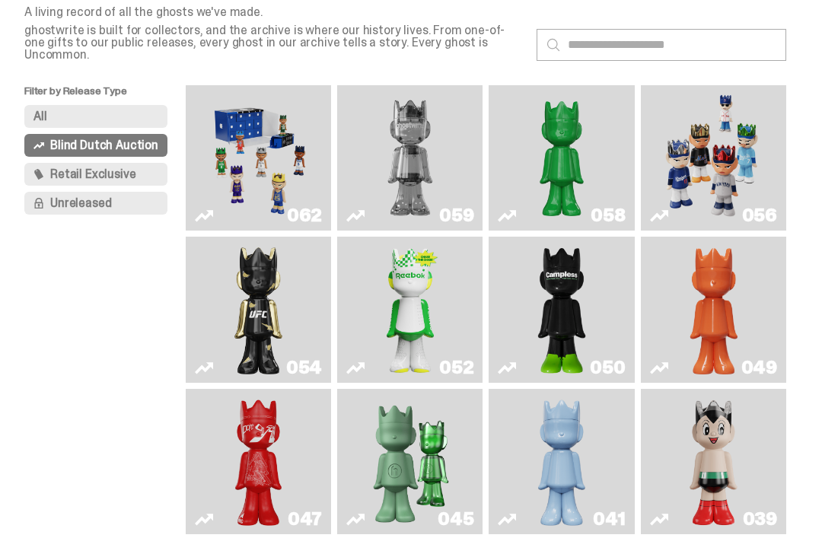
scroll to position [88, 0]
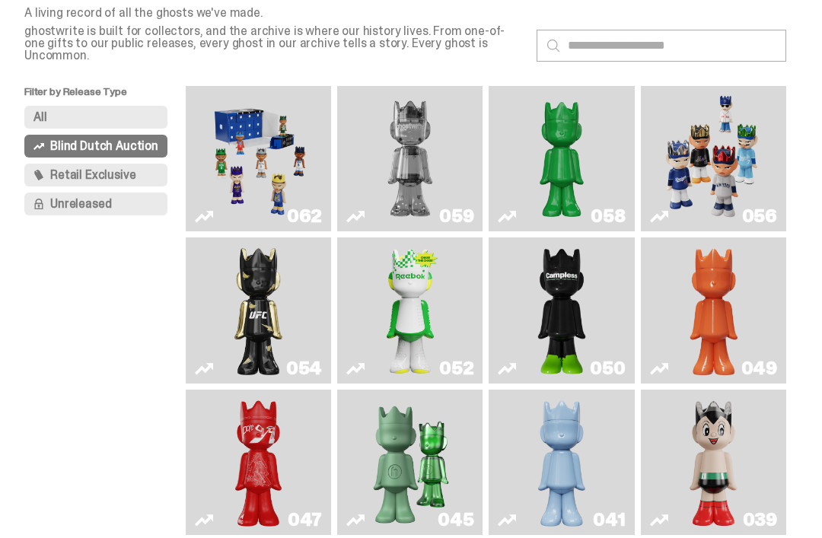
click at [259, 132] on img "Game Face (2025)" at bounding box center [258, 158] width 107 height 133
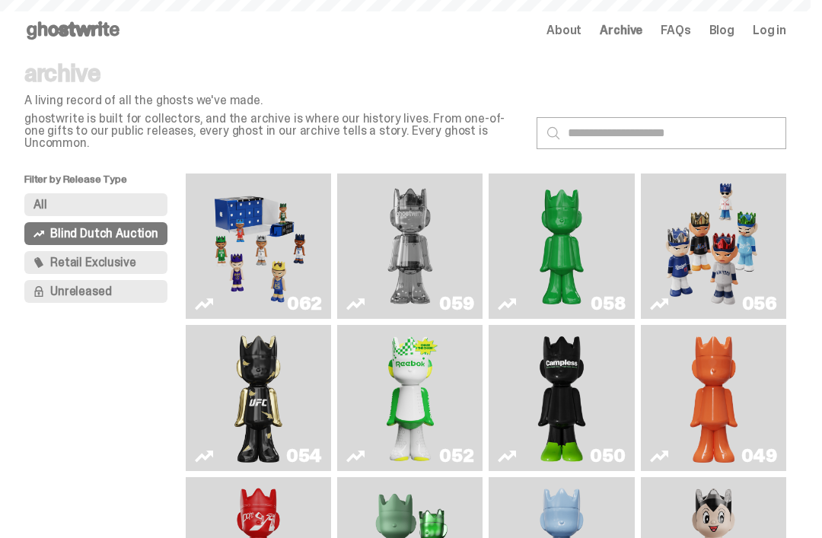
scroll to position [88, 0]
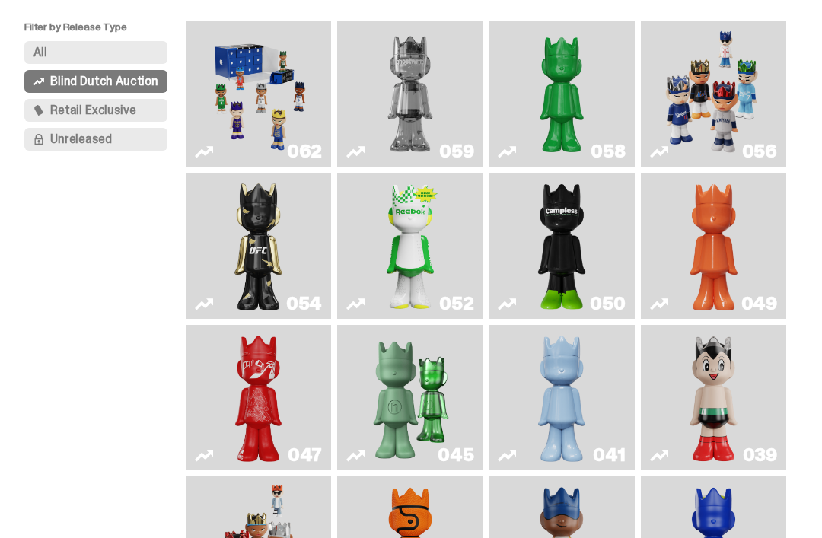
click at [721, 231] on img "Schrödinger's ghost: Orange Vibe" at bounding box center [714, 246] width 58 height 133
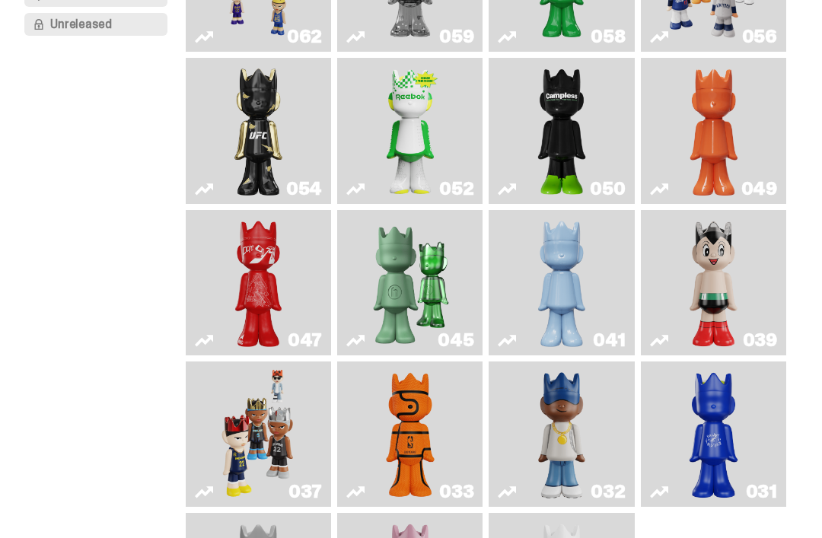
click at [285, 275] on img "Skip" at bounding box center [259, 283] width 58 height 133
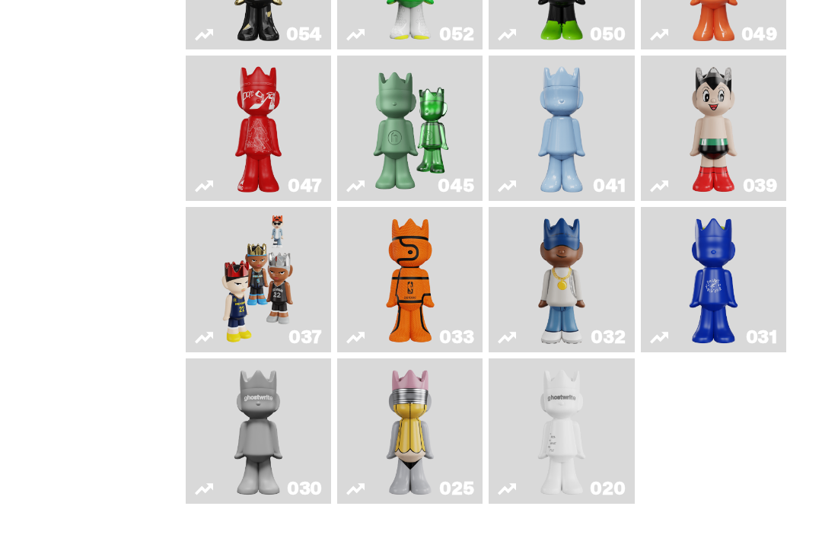
scroll to position [422, 0]
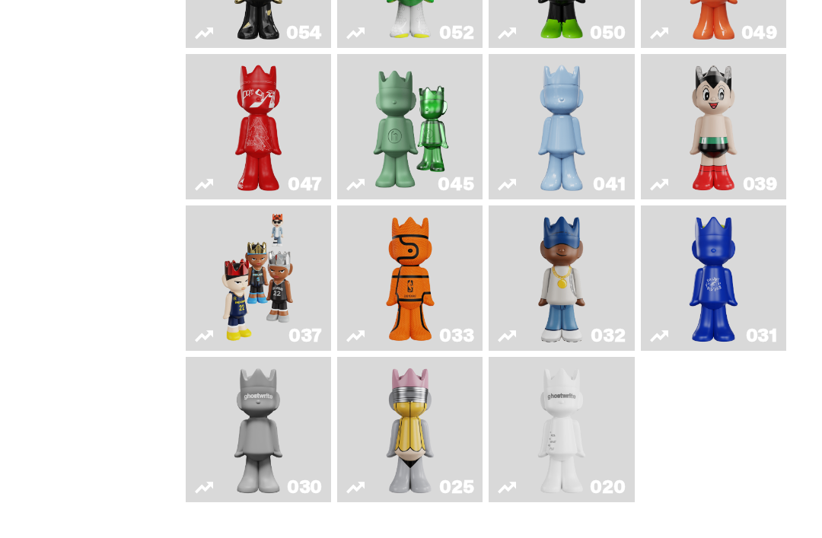
click at [422, 292] on img "Game Ball" at bounding box center [410, 278] width 58 height 133
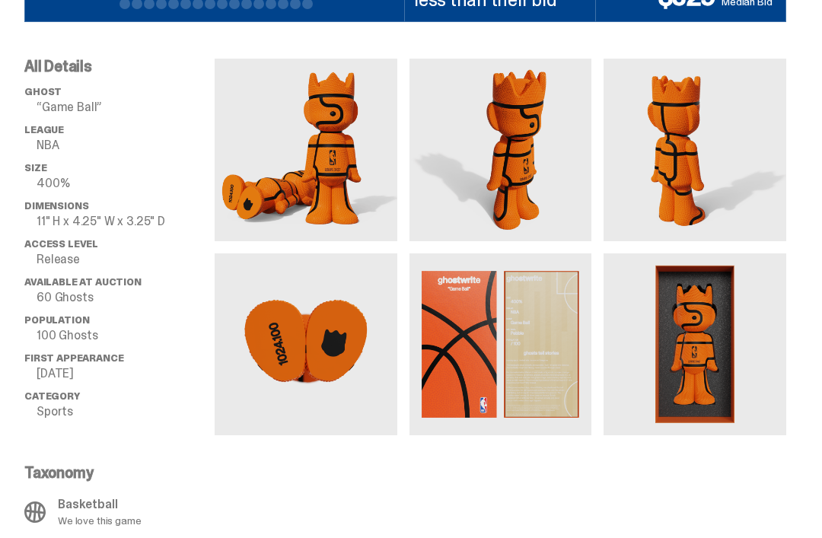
scroll to position [952, 0]
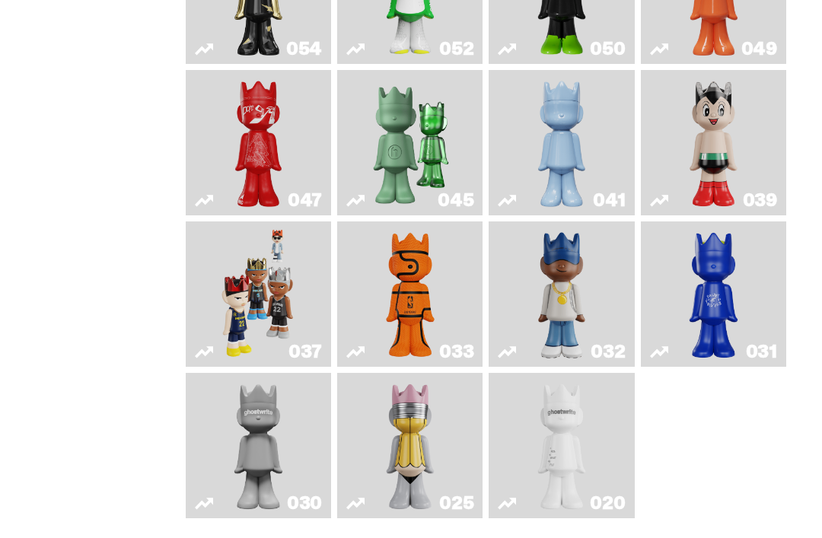
scroll to position [404, 0]
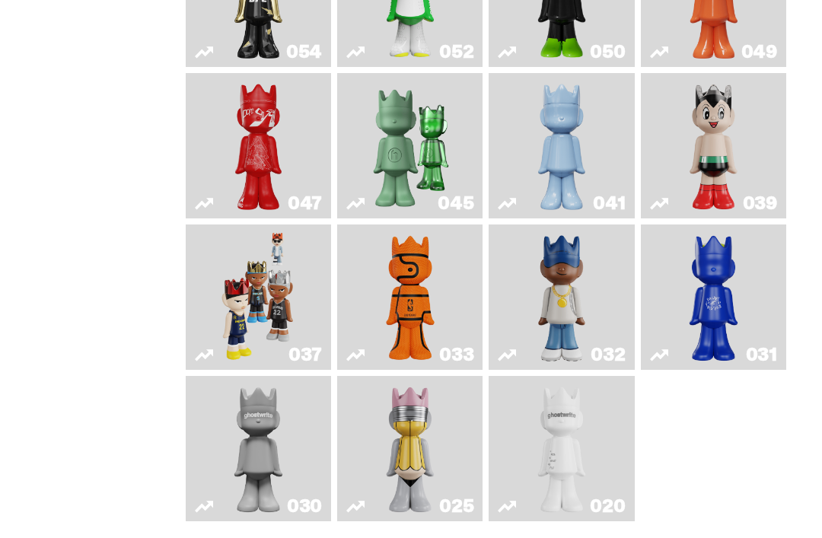
click at [594, 326] on img "Swingman" at bounding box center [561, 297] width 75 height 133
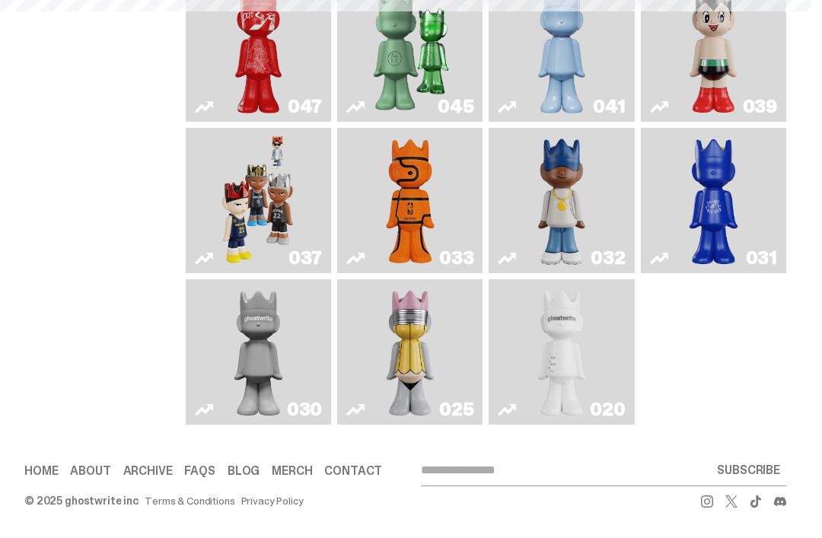
scroll to position [522, 0]
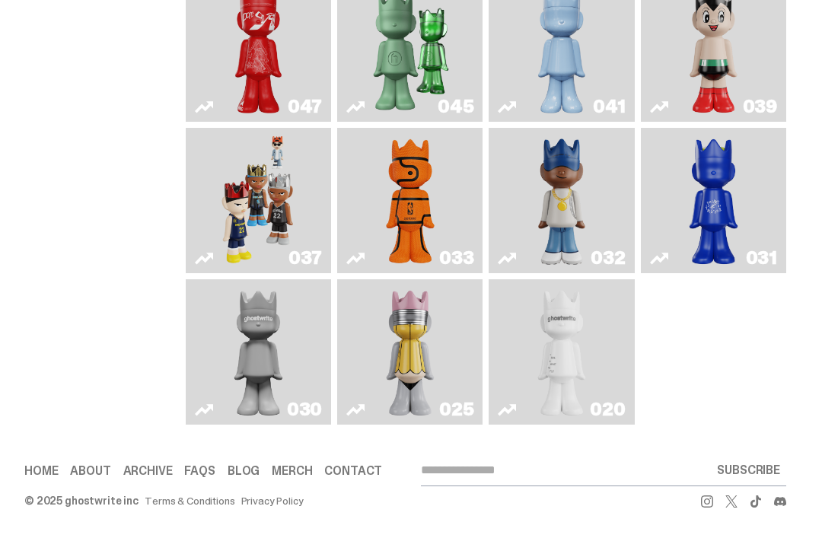
click at [566, 365] on img "ghost" at bounding box center [561, 351] width 75 height 133
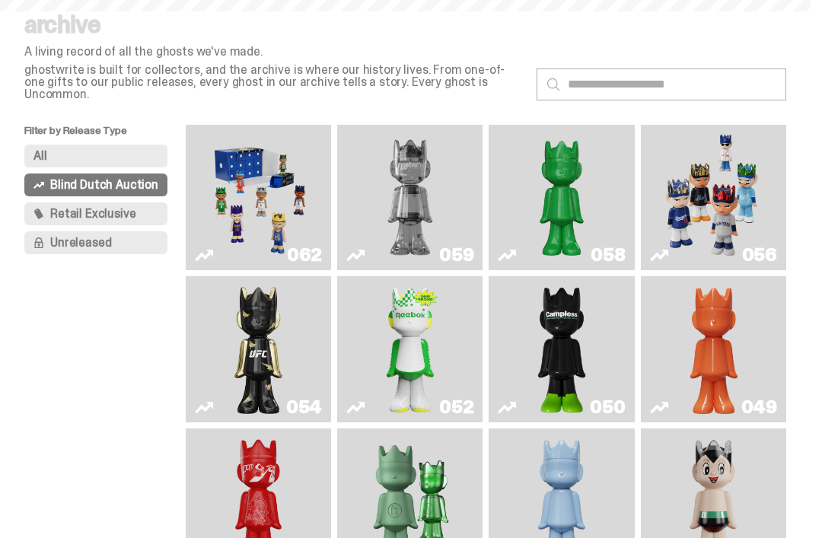
scroll to position [522, 0]
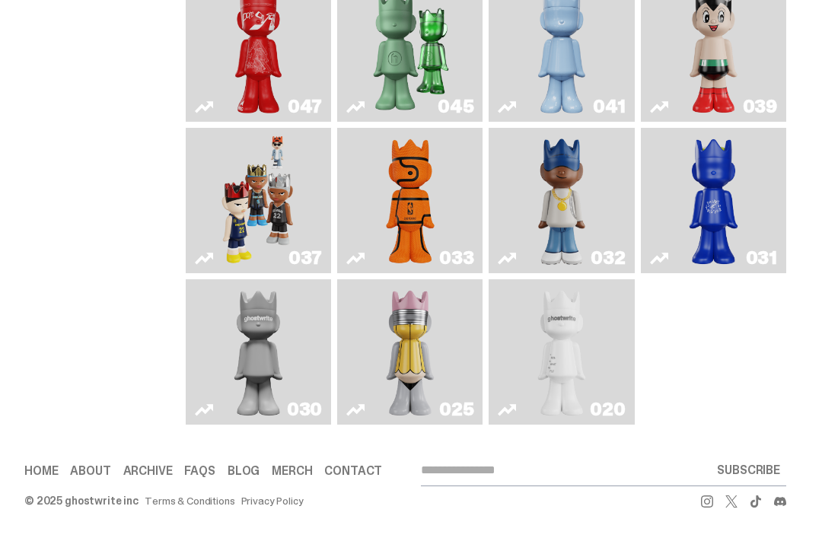
click at [400, 364] on img "No. 2 Pencil" at bounding box center [410, 351] width 75 height 133
